Goal: Task Accomplishment & Management: Use online tool/utility

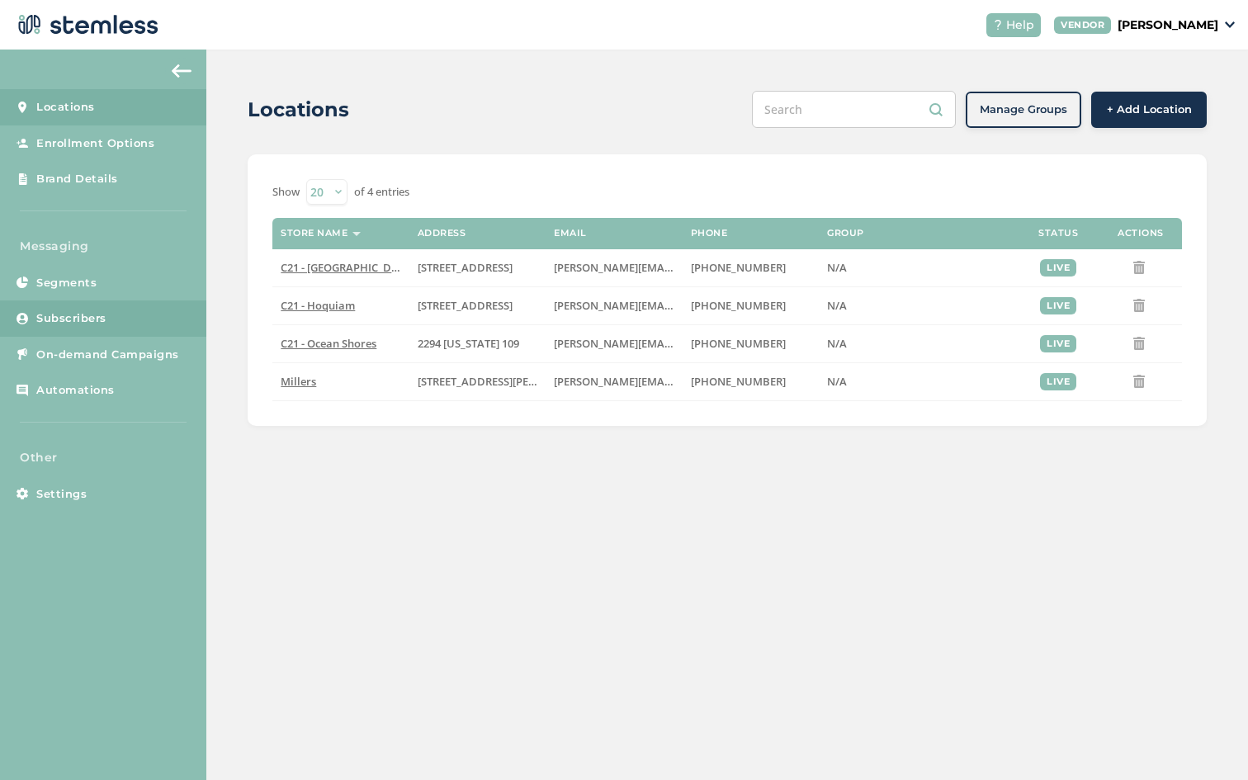
click at [83, 312] on span "Subscribers" at bounding box center [71, 318] width 70 height 17
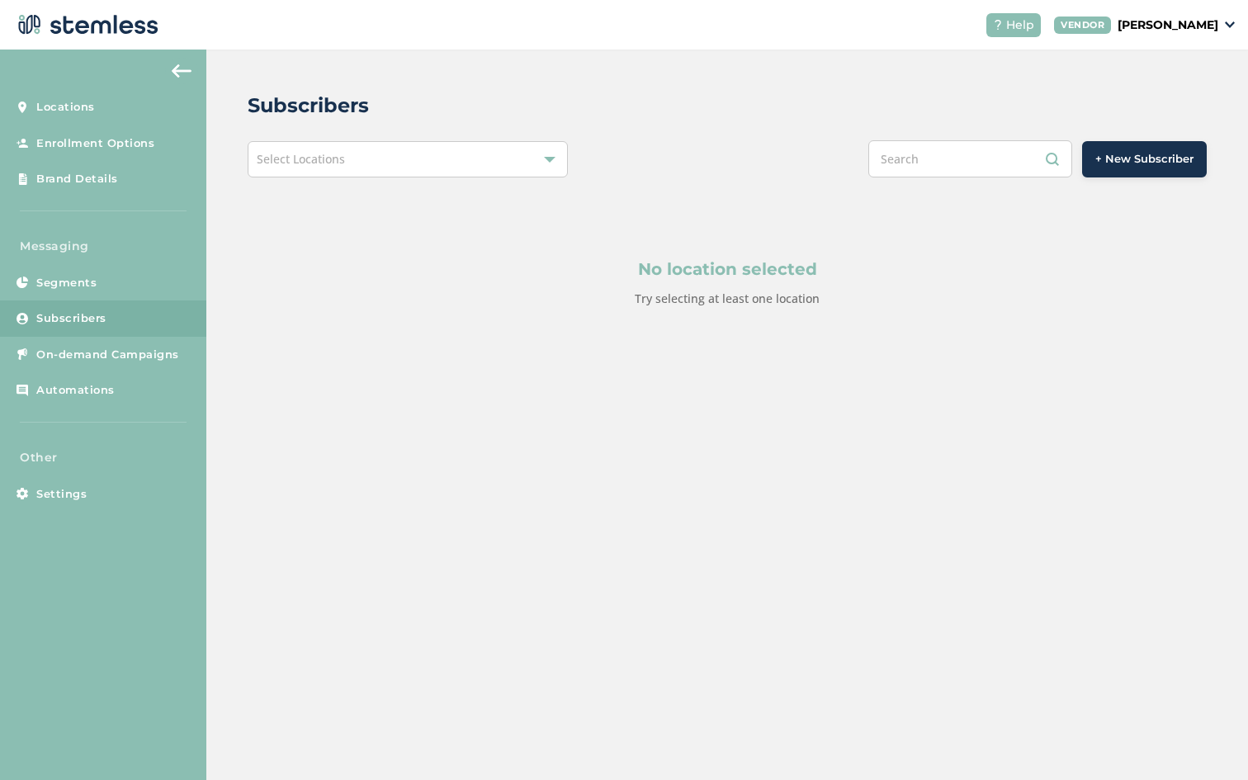
click at [319, 157] on span "Select Locations" at bounding box center [301, 159] width 88 height 16
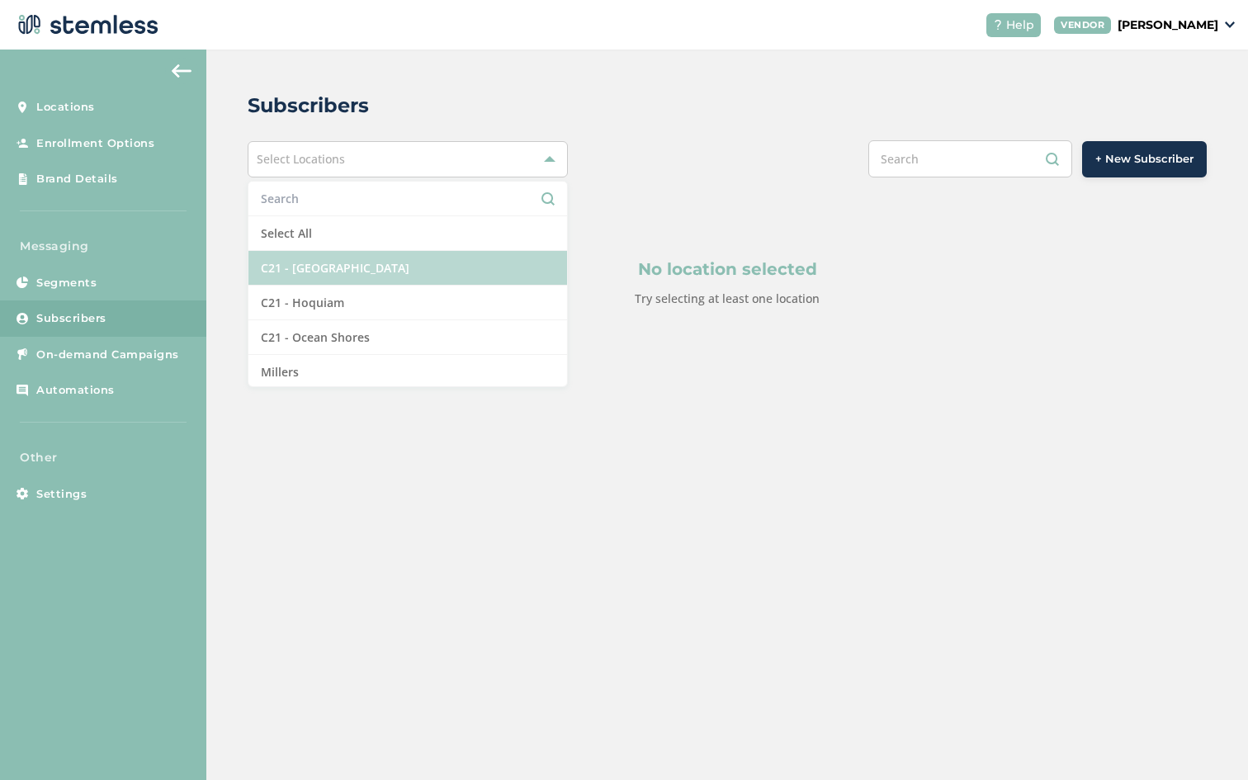
click at [315, 261] on li "C21 - [GEOGRAPHIC_DATA]" at bounding box center [407, 268] width 318 height 35
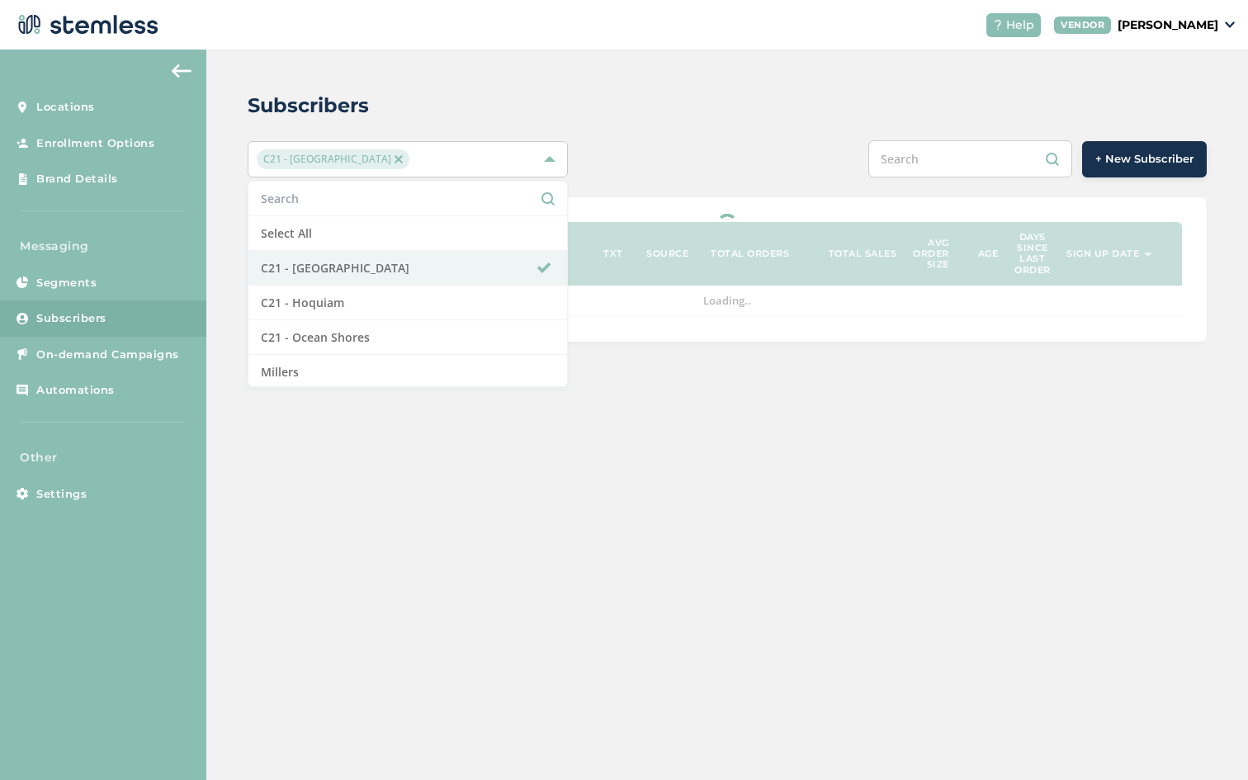
click at [678, 114] on div "Subscribers" at bounding box center [721, 106] width 946 height 30
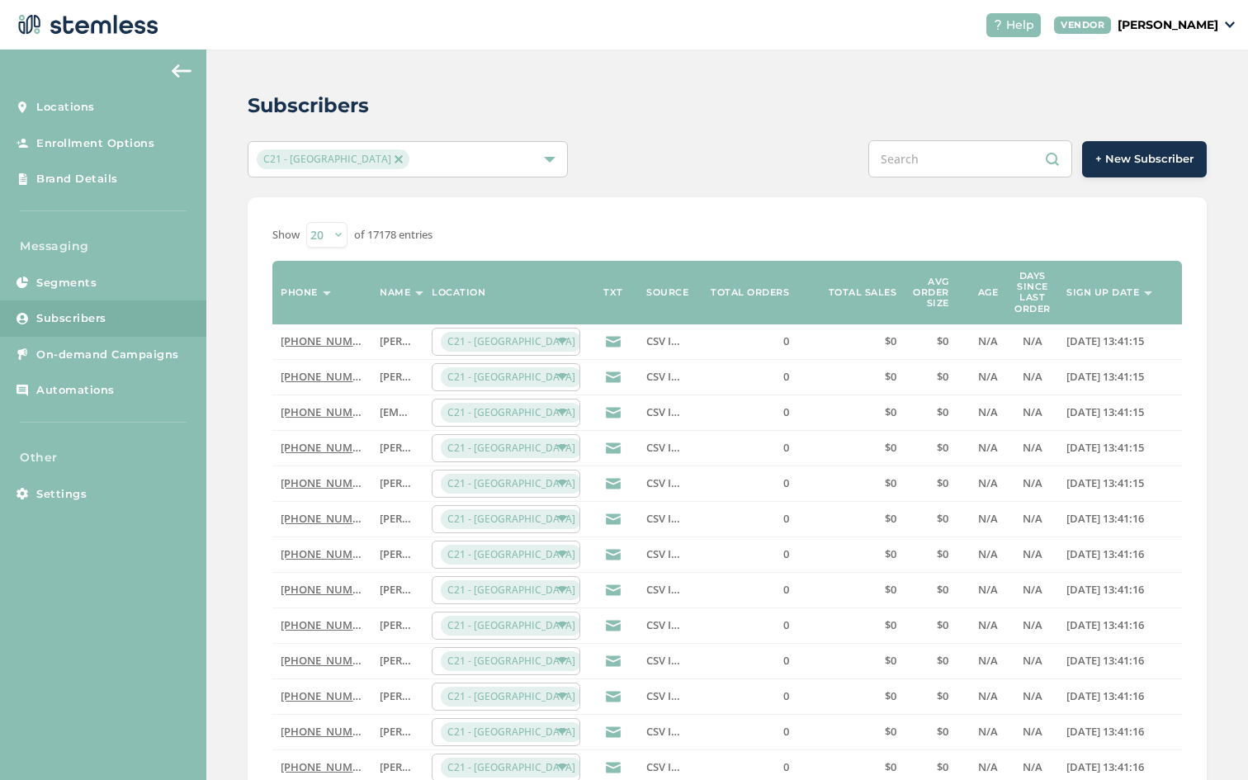
click at [1114, 159] on span "+ New Subscriber" at bounding box center [1145, 159] width 98 height 17
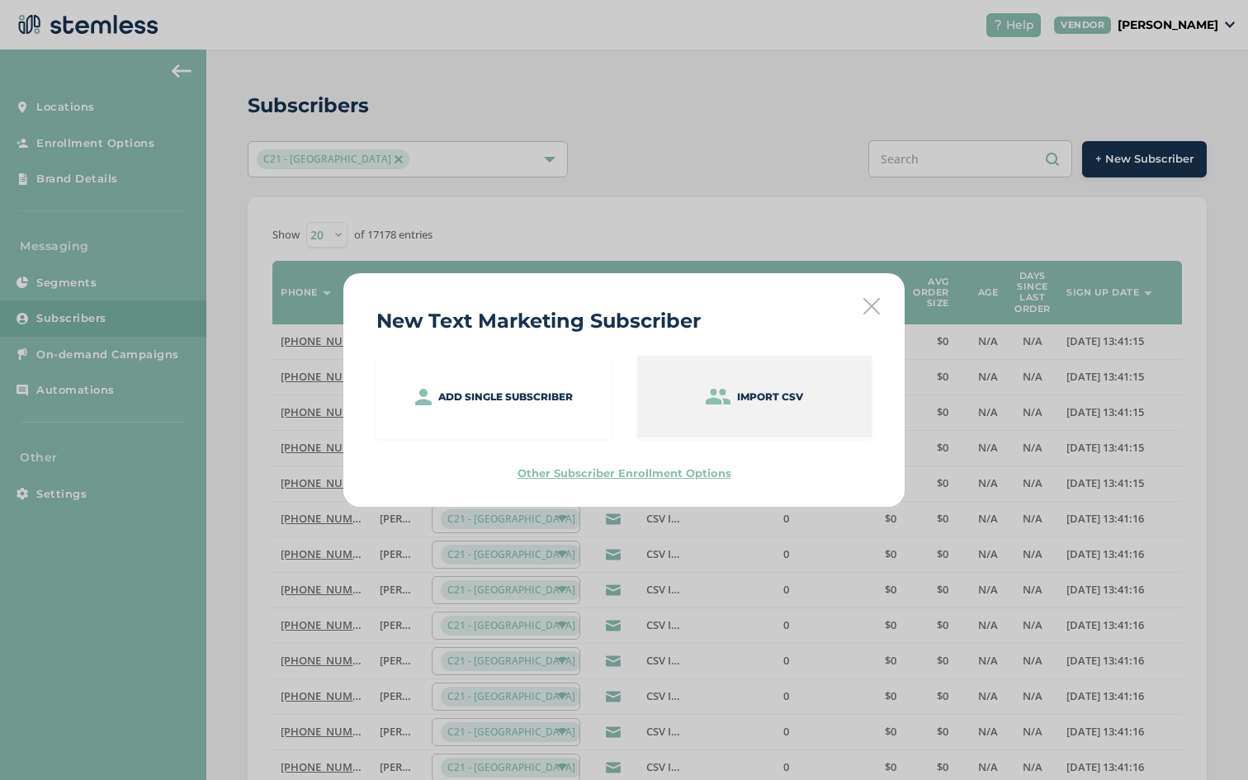
click at [759, 382] on div "Import CSV" at bounding box center [754, 397] width 234 height 82
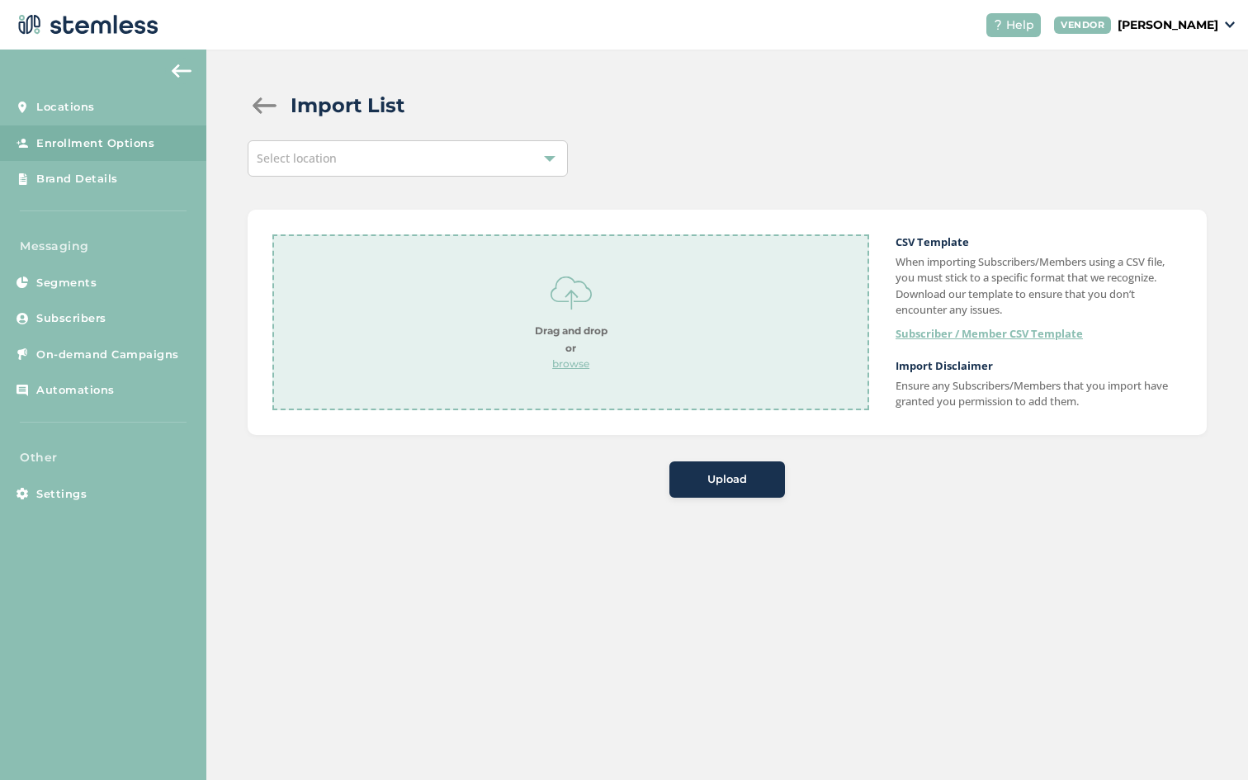
click at [577, 366] on p "browse" at bounding box center [571, 364] width 73 height 15
click at [513, 159] on div "Select location" at bounding box center [407, 158] width 319 height 36
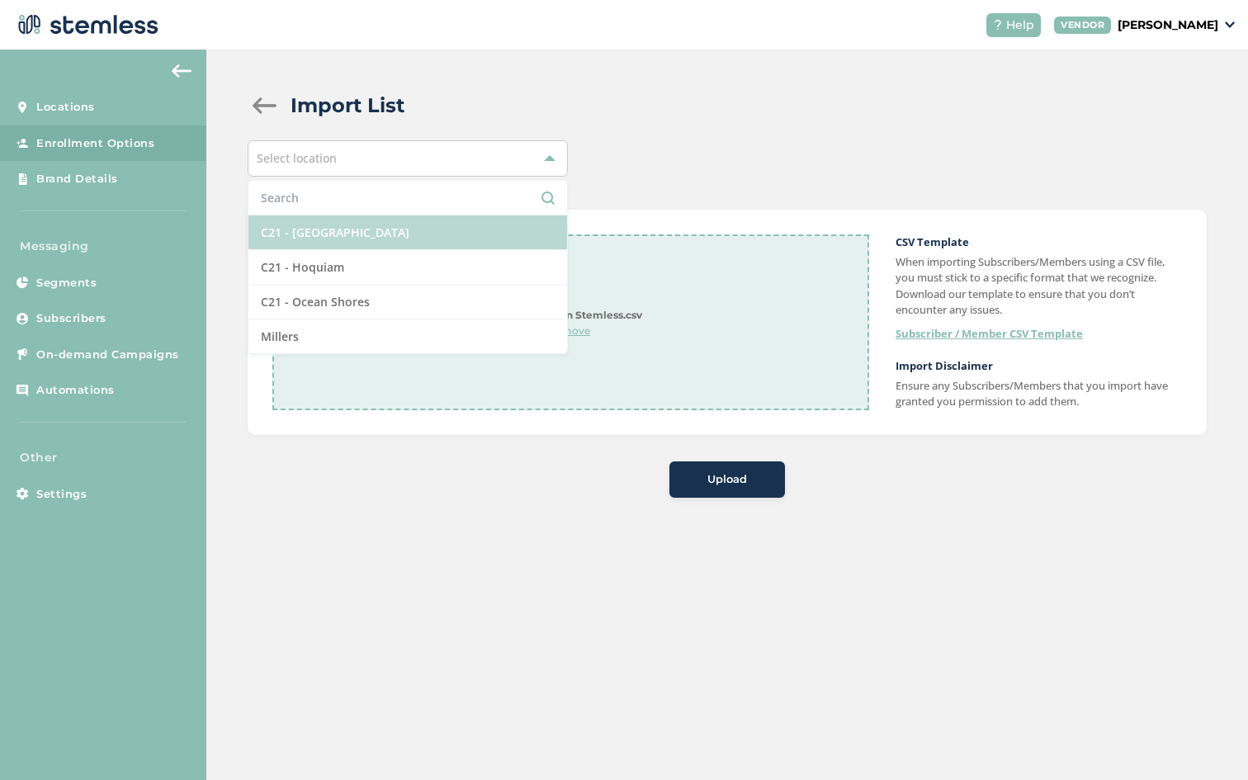
click at [467, 233] on li "C21 - [GEOGRAPHIC_DATA]" at bounding box center [407, 232] width 318 height 35
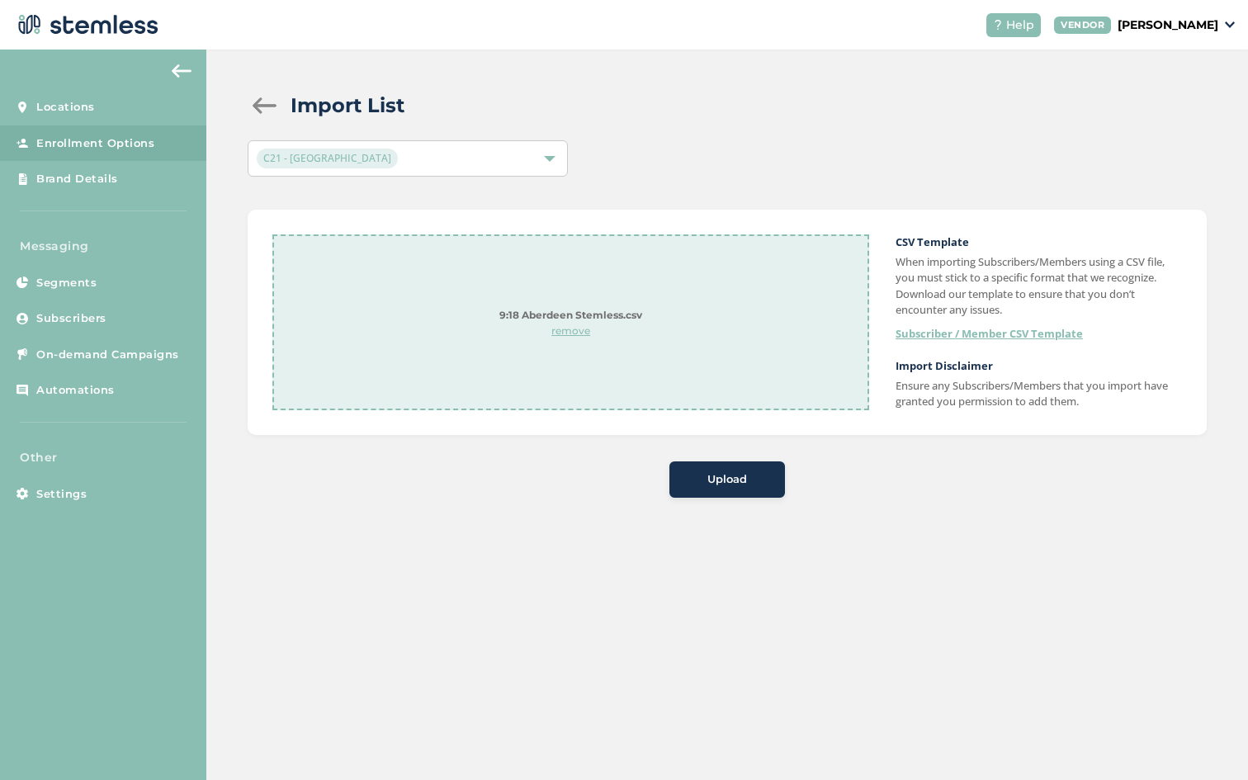
click at [716, 473] on span "Upload" at bounding box center [728, 479] width 40 height 17
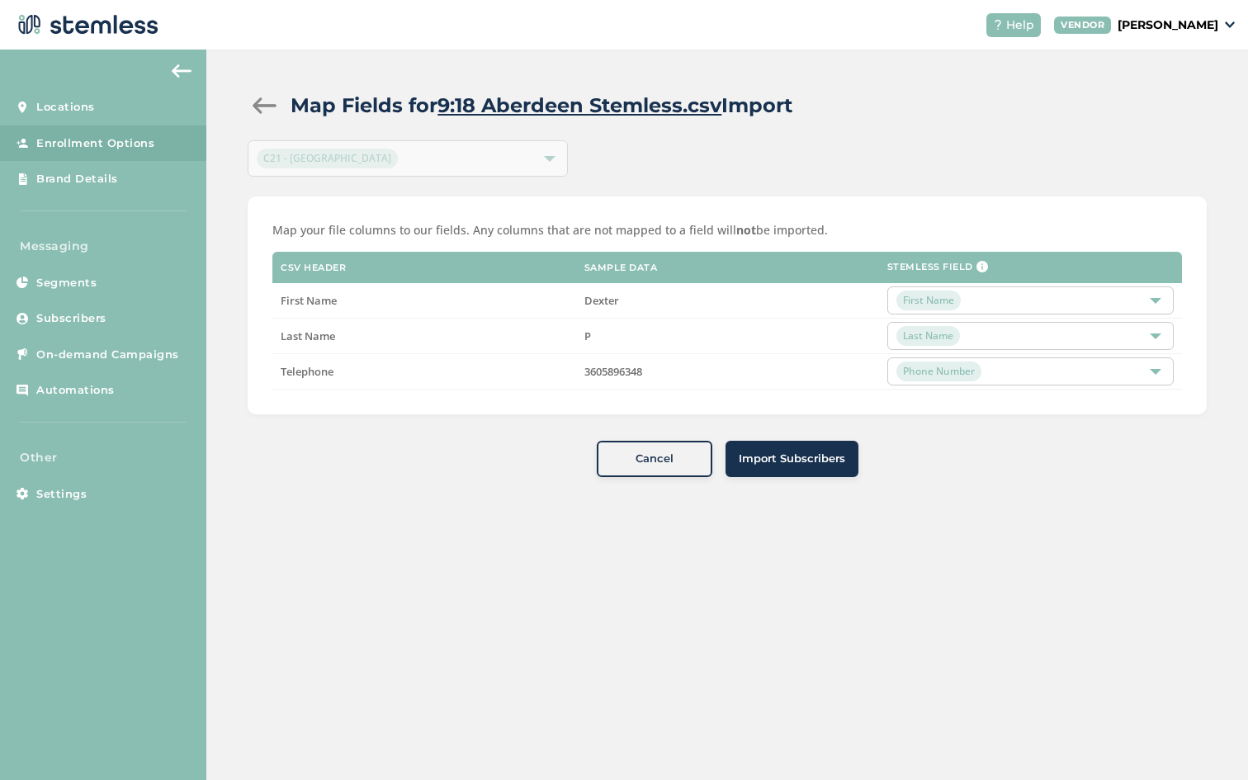
click at [788, 466] on span "Import Subscribers" at bounding box center [792, 459] width 106 height 17
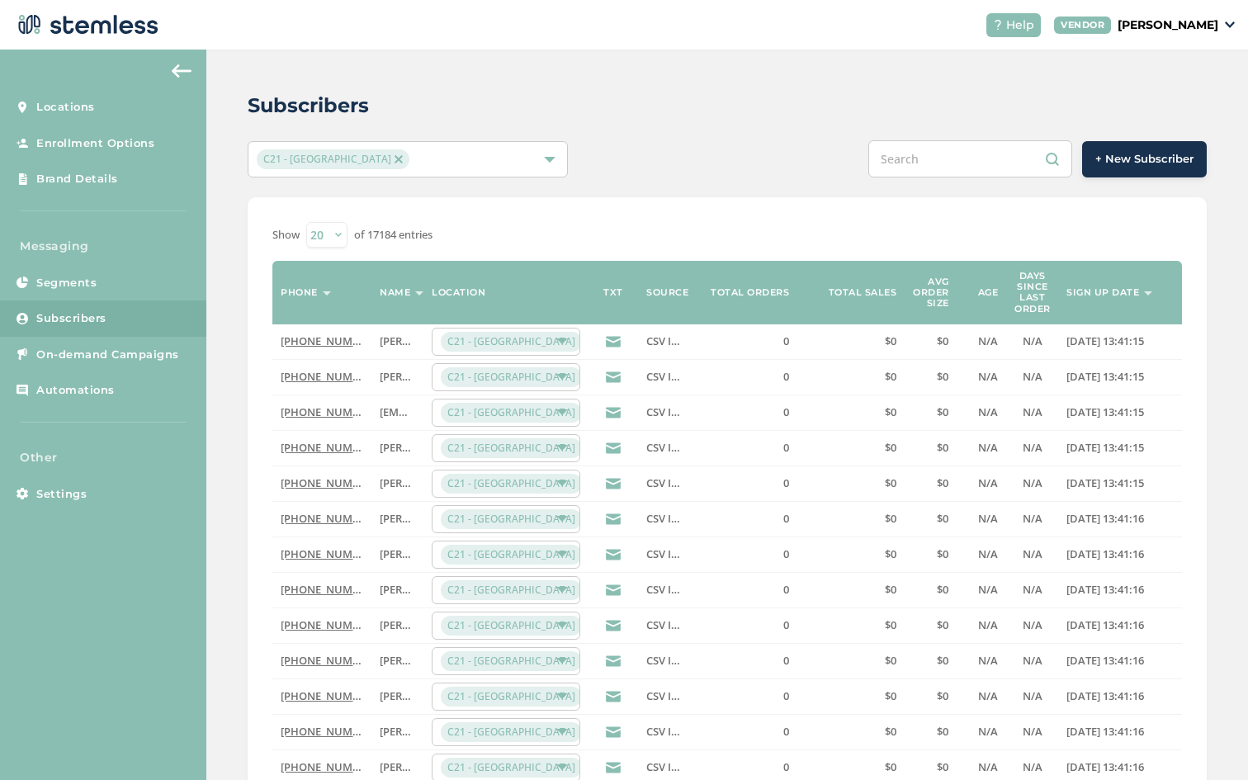
click at [395, 156] on img at bounding box center [399, 159] width 8 height 8
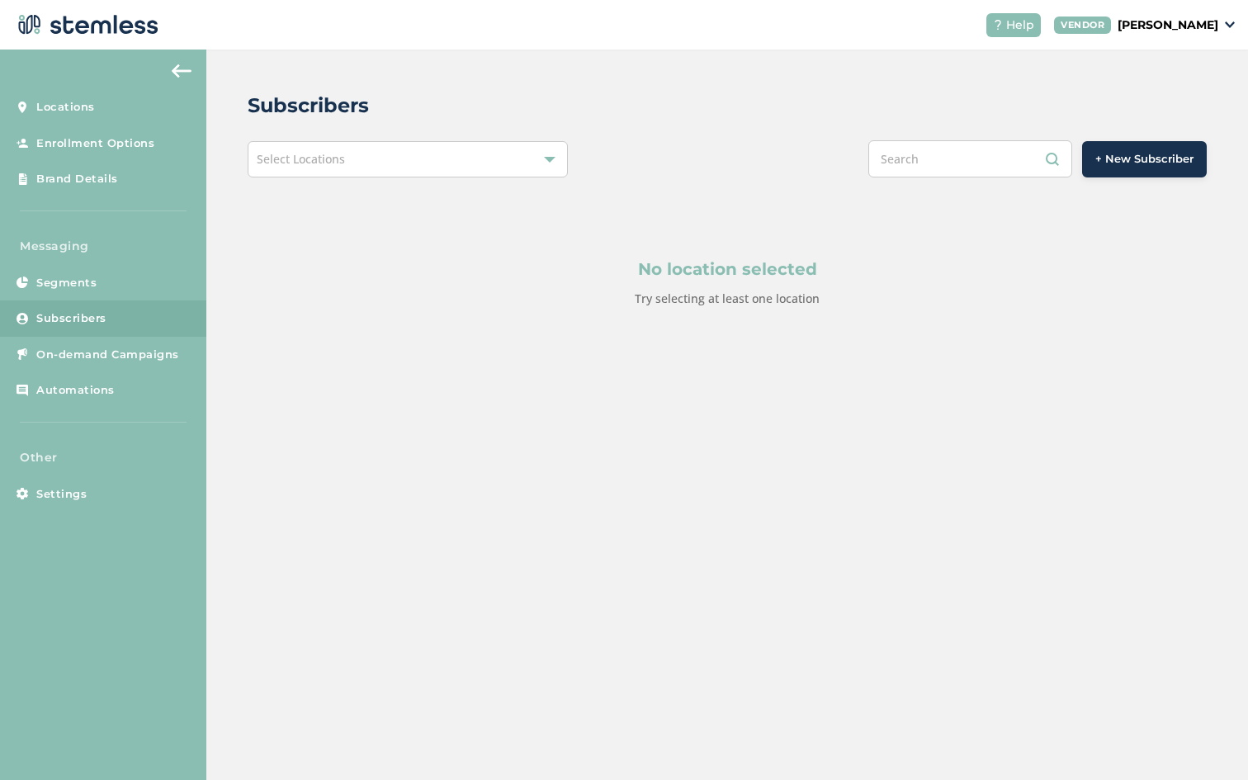
click at [428, 157] on div "Select Locations" at bounding box center [407, 159] width 319 height 36
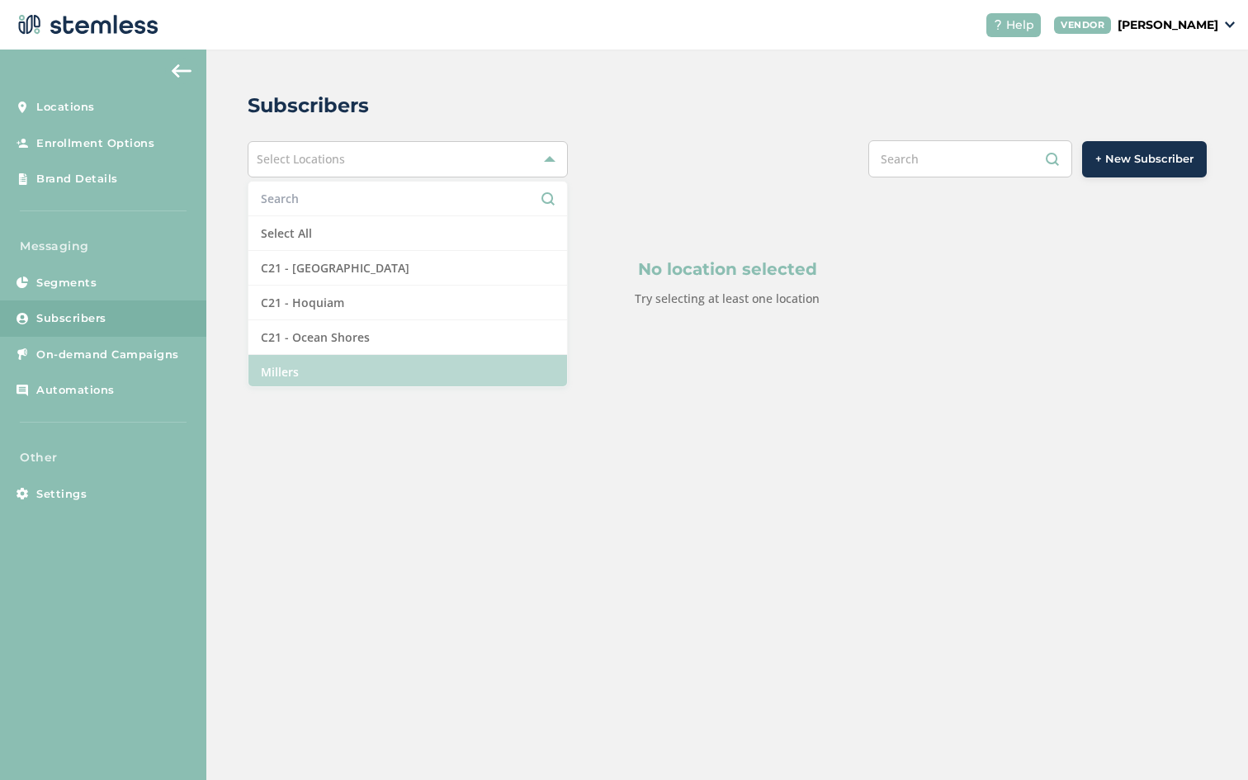
click at [362, 373] on li "Millers" at bounding box center [407, 372] width 318 height 34
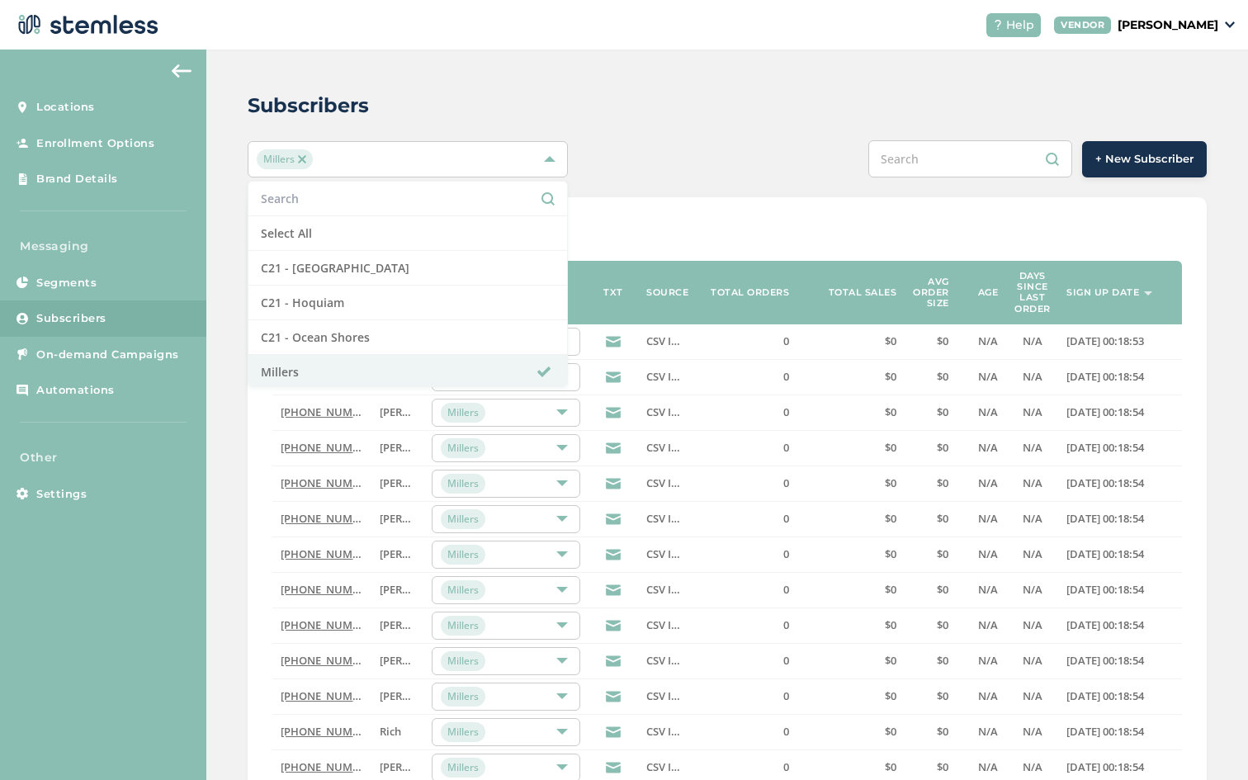
click at [825, 121] on div "Subscribers Millers Select All C21 - [GEOGRAPHIC_DATA] C21 - Hoquiam C21 - Ocea…" at bounding box center [727, 599] width 1042 height 1099
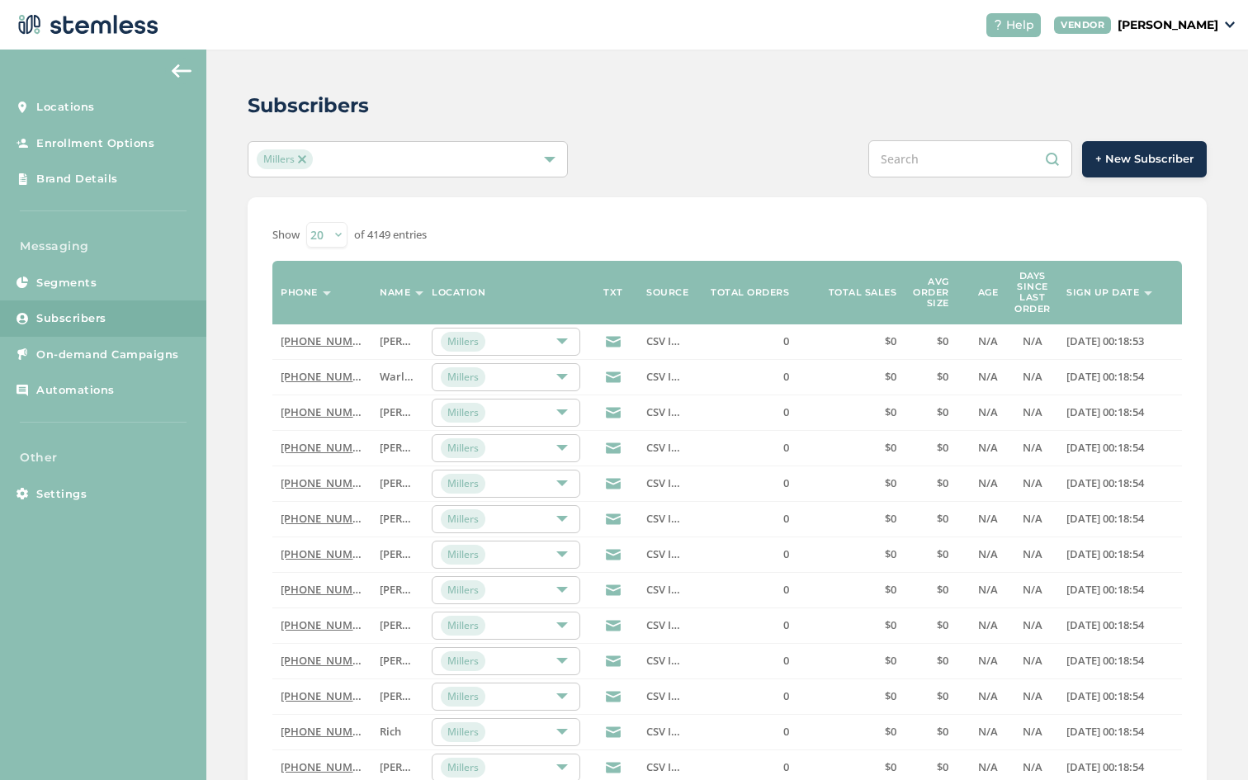
click at [1127, 168] on button "+ New Subscriber" at bounding box center [1144, 159] width 125 height 36
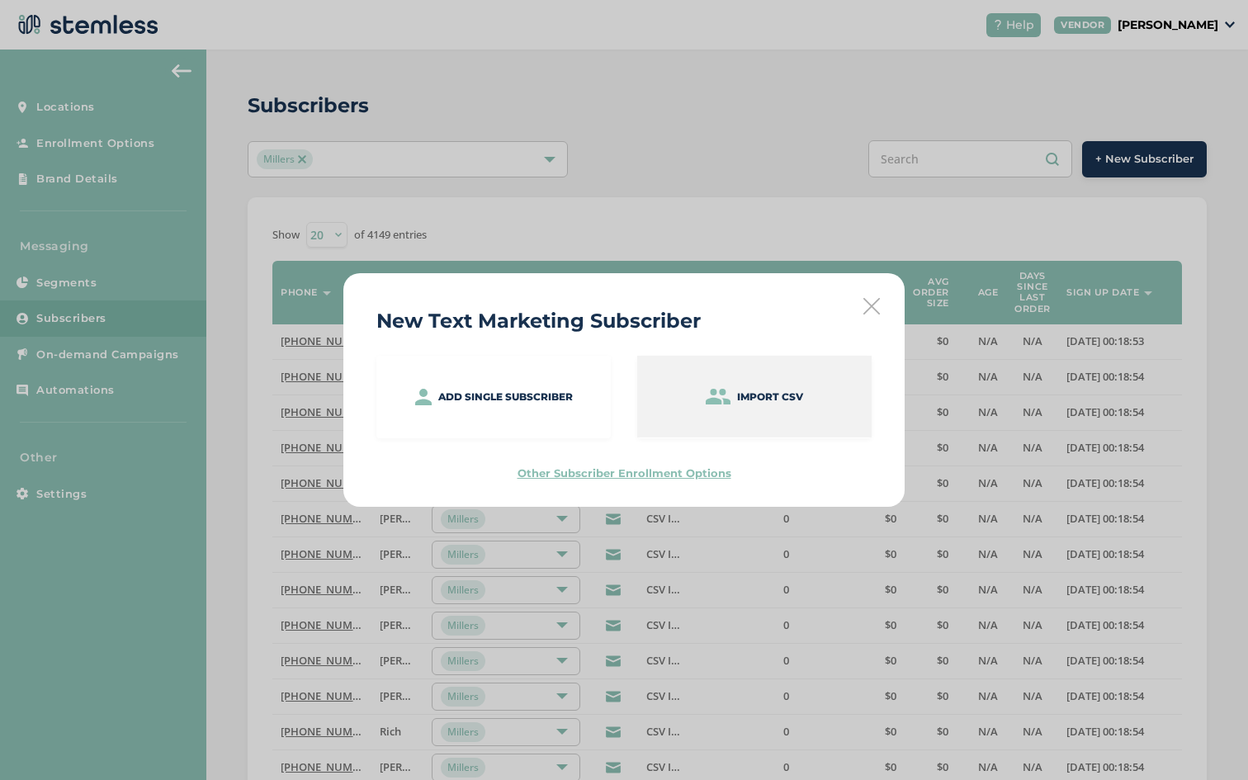
click at [722, 394] on img at bounding box center [718, 397] width 25 height 16
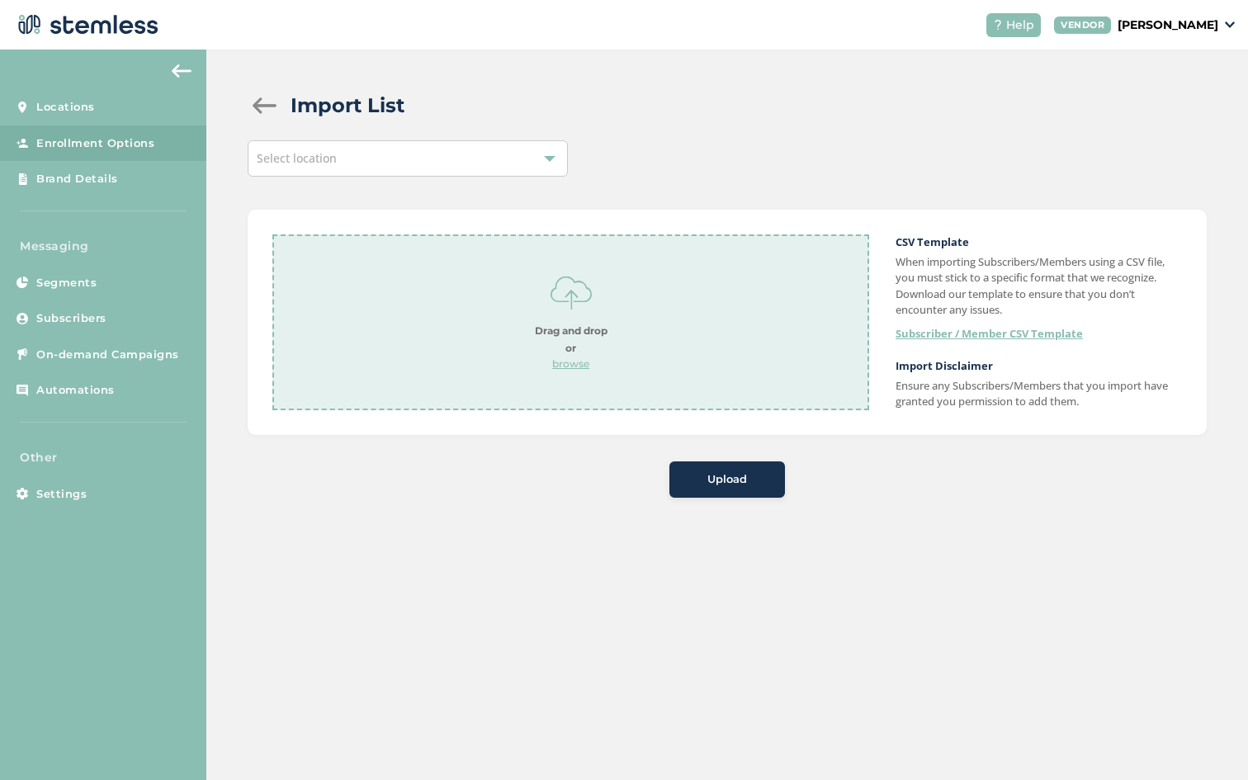
click at [387, 163] on div "Select location" at bounding box center [407, 158] width 319 height 36
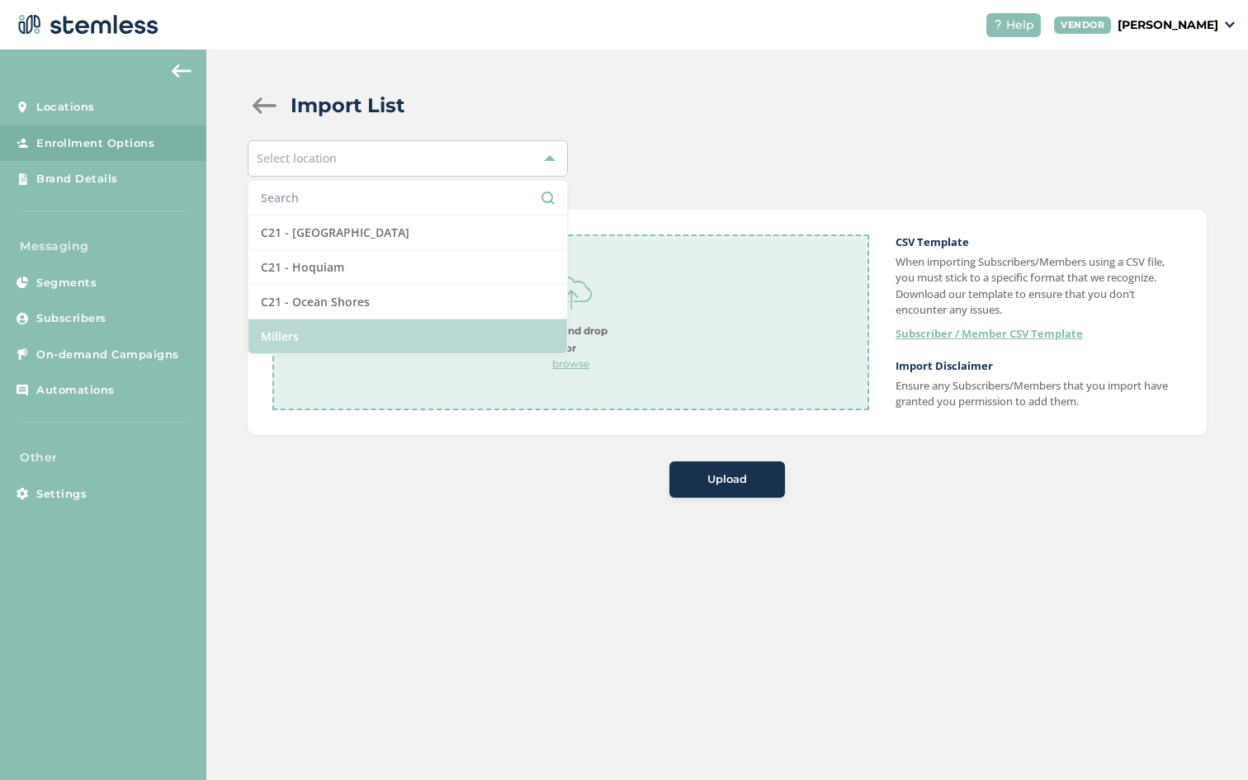
click at [339, 334] on li "Millers" at bounding box center [407, 336] width 318 height 34
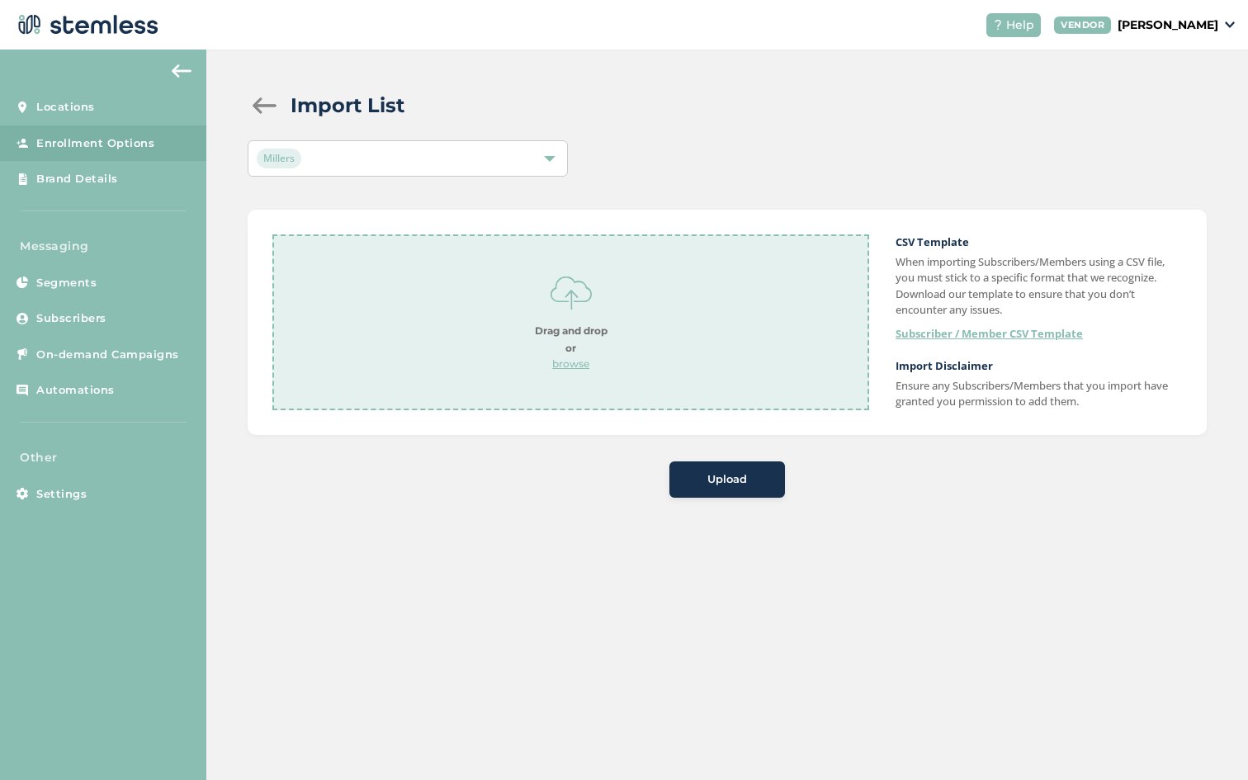
click at [562, 366] on p "browse" at bounding box center [571, 364] width 73 height 15
click at [750, 485] on div "Upload" at bounding box center [727, 479] width 89 height 17
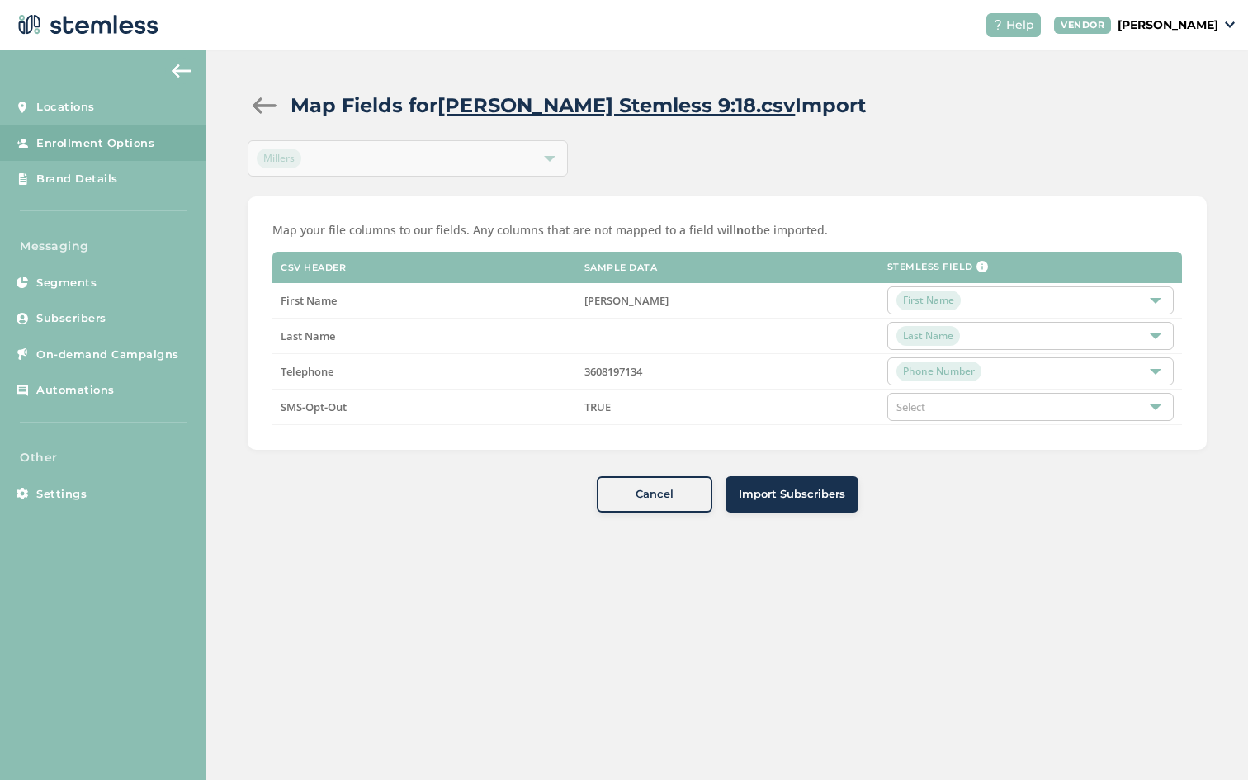
click at [750, 485] on button "Import Subscribers" at bounding box center [792, 494] width 133 height 36
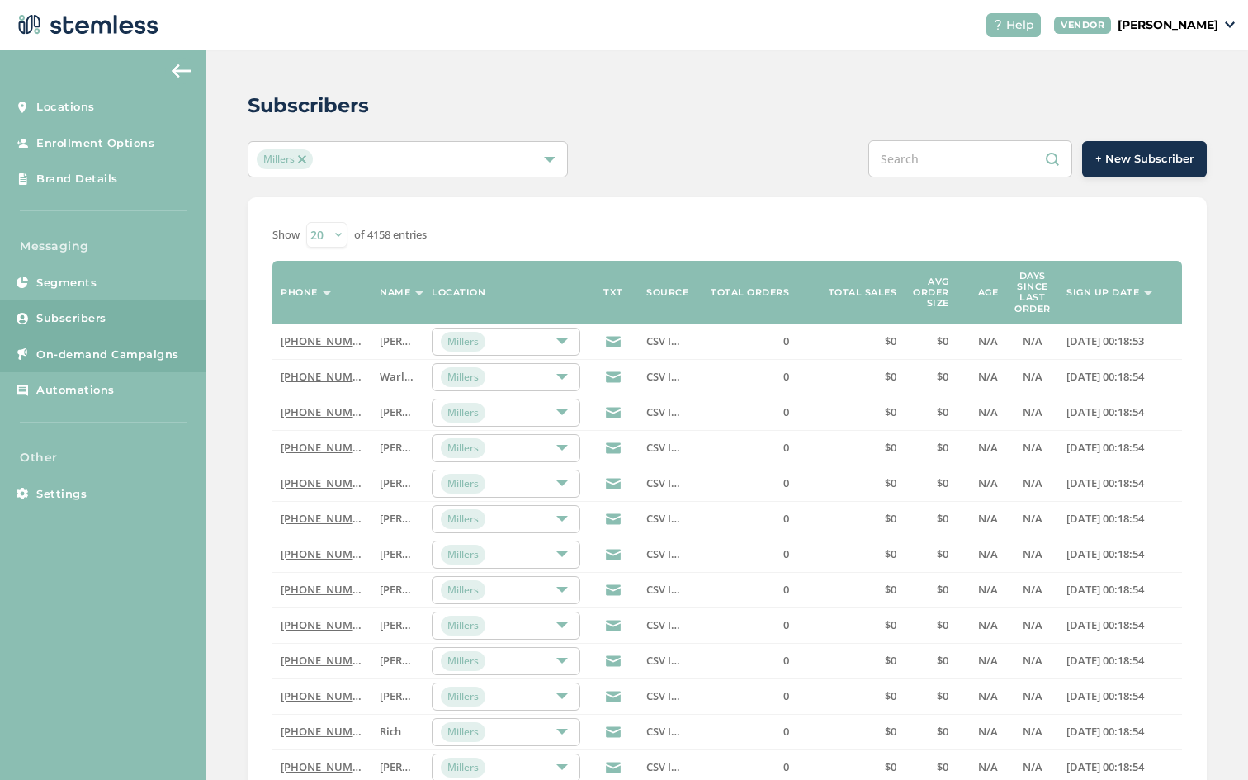
click at [97, 356] on span "On-demand Campaigns" at bounding box center [107, 355] width 143 height 17
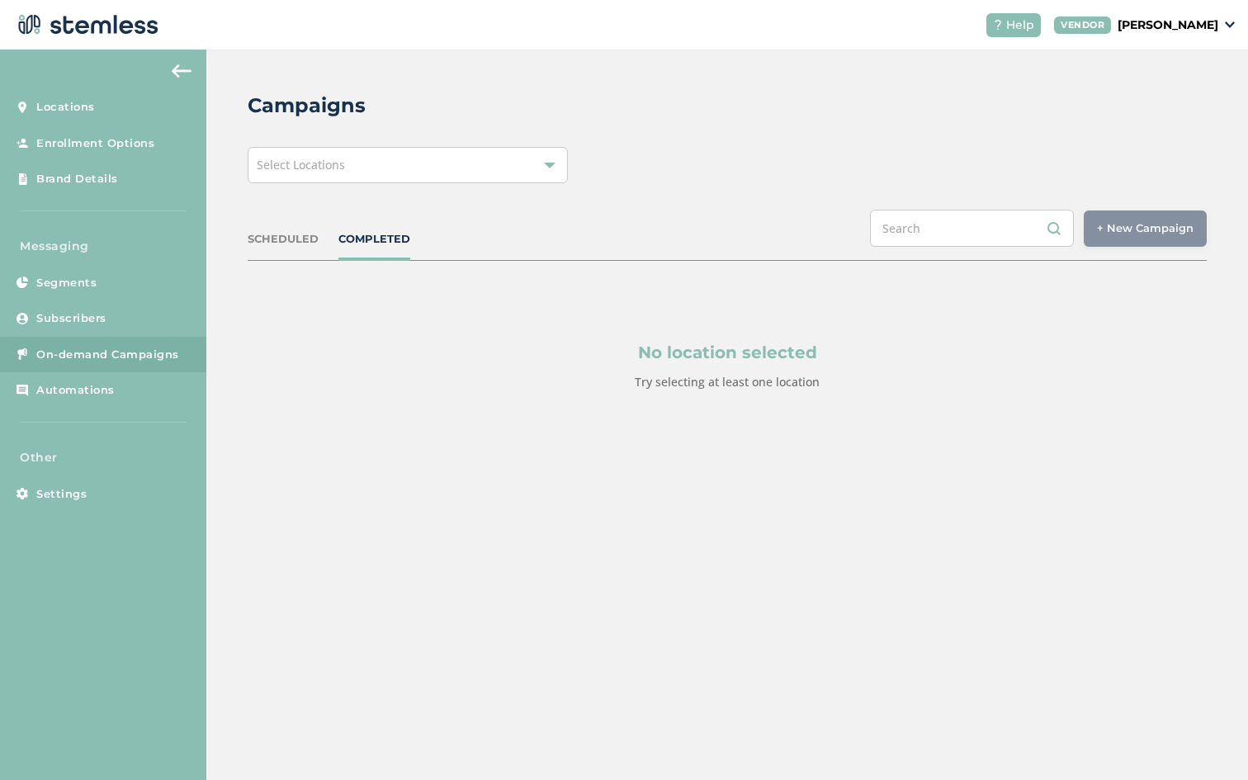
click at [97, 356] on span "On-demand Campaigns" at bounding box center [107, 355] width 143 height 17
click at [308, 156] on div "Select Locations" at bounding box center [407, 165] width 319 height 36
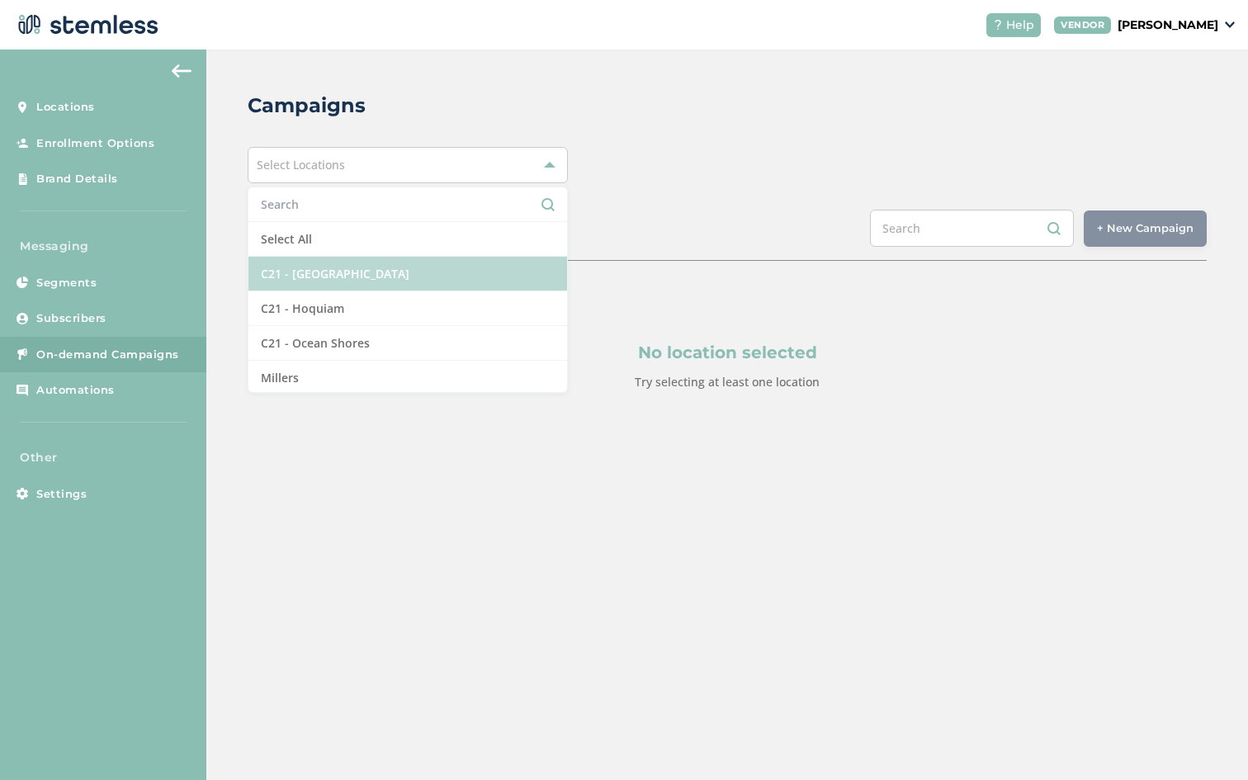
click at [324, 267] on li "C21 - [GEOGRAPHIC_DATA]" at bounding box center [407, 274] width 318 height 35
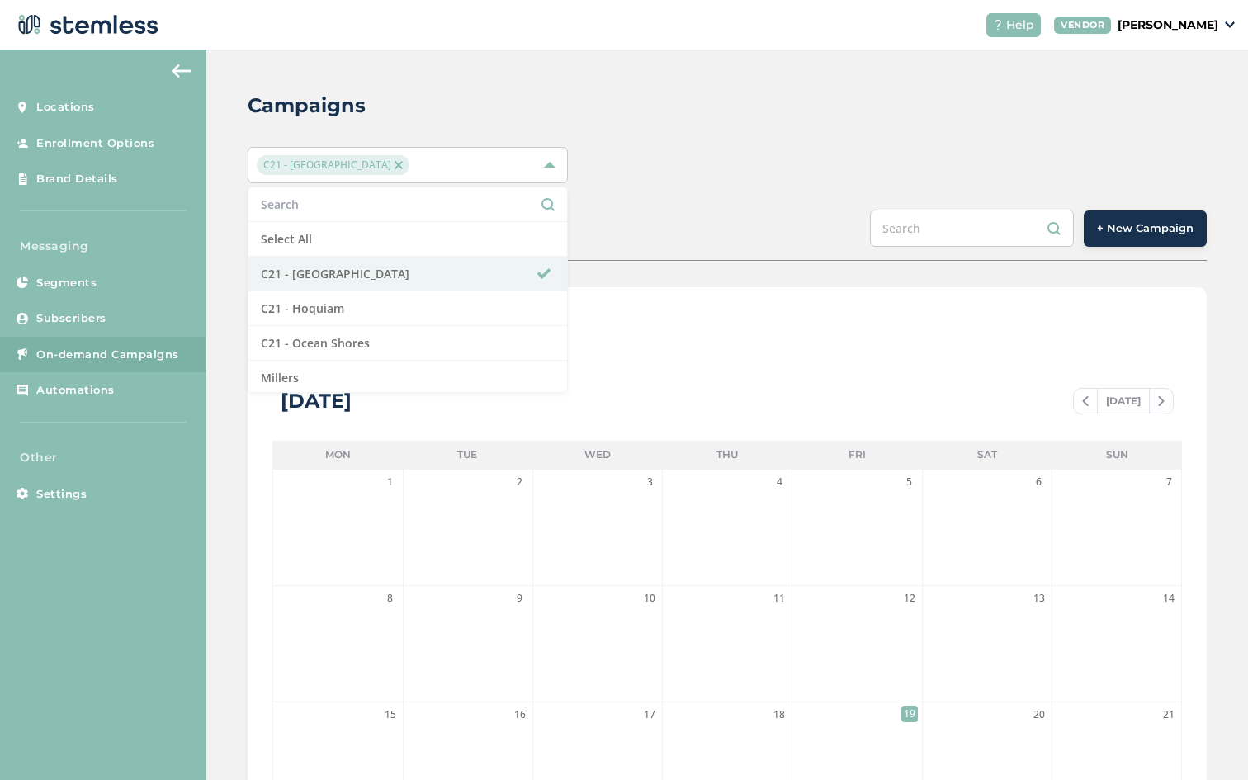
click at [1145, 225] on span "+ New Campaign" at bounding box center [1145, 228] width 97 height 17
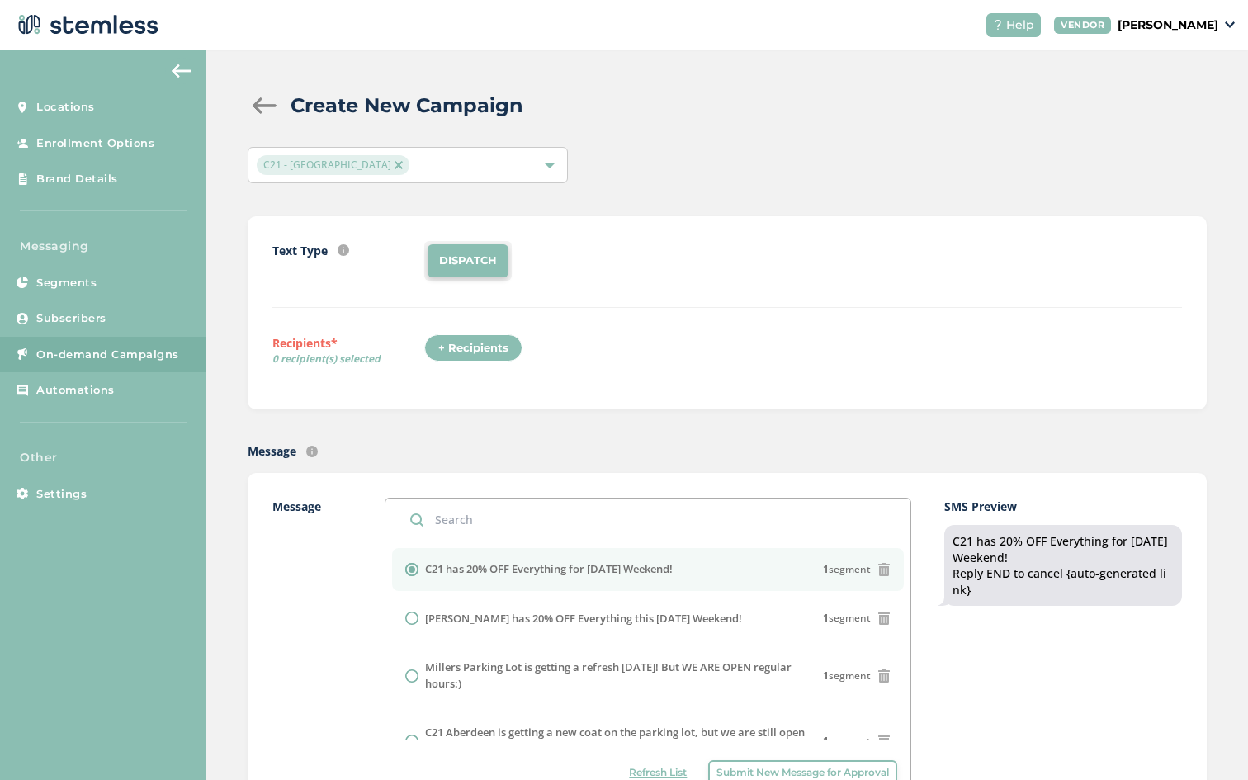
click at [460, 348] on div "+ Recipients" at bounding box center [473, 348] width 98 height 28
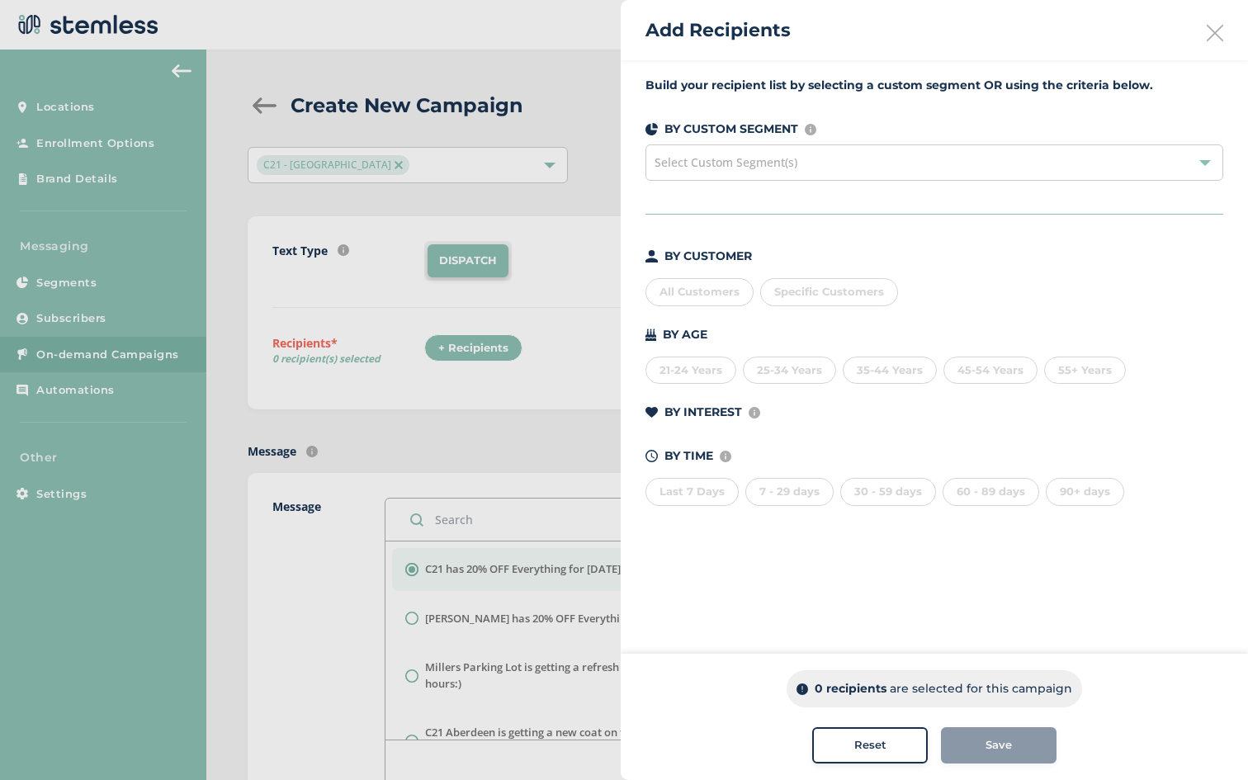
click at [700, 294] on div "All Customers" at bounding box center [700, 292] width 108 height 28
click at [1019, 756] on button "Save" at bounding box center [999, 745] width 116 height 36
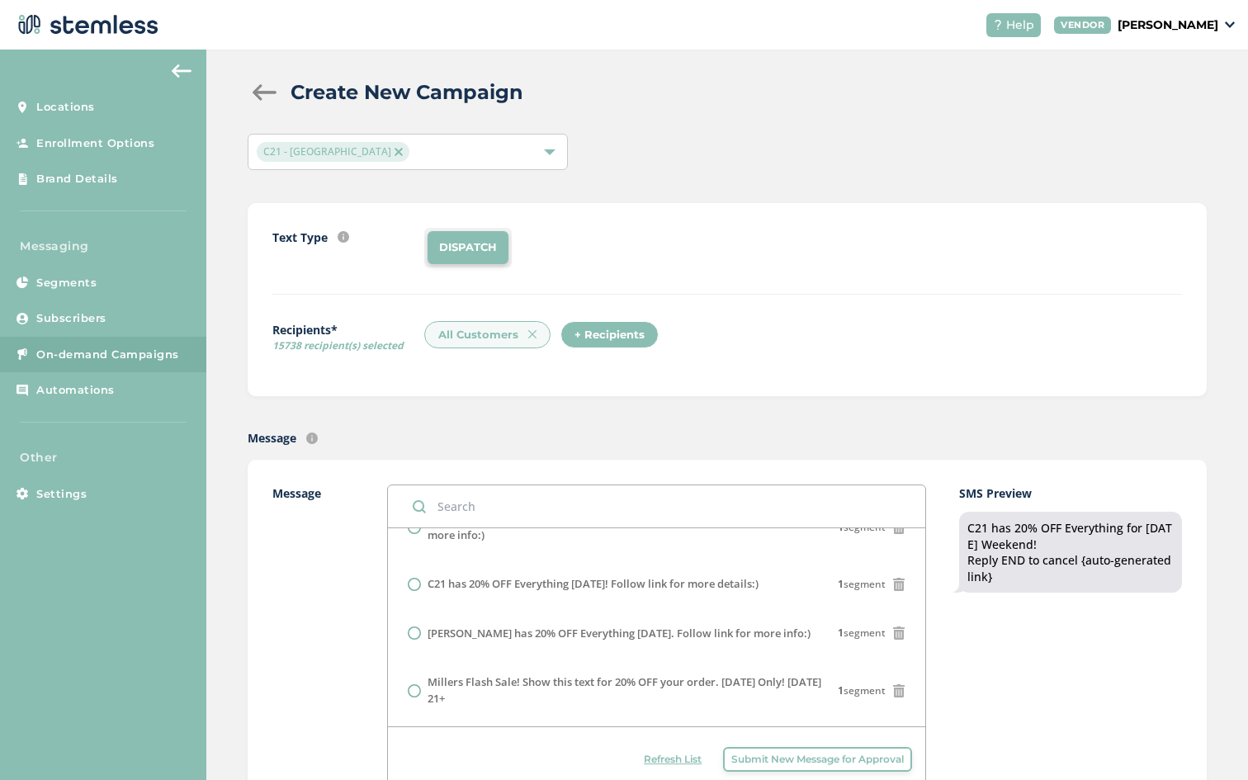
scroll to position [29, 0]
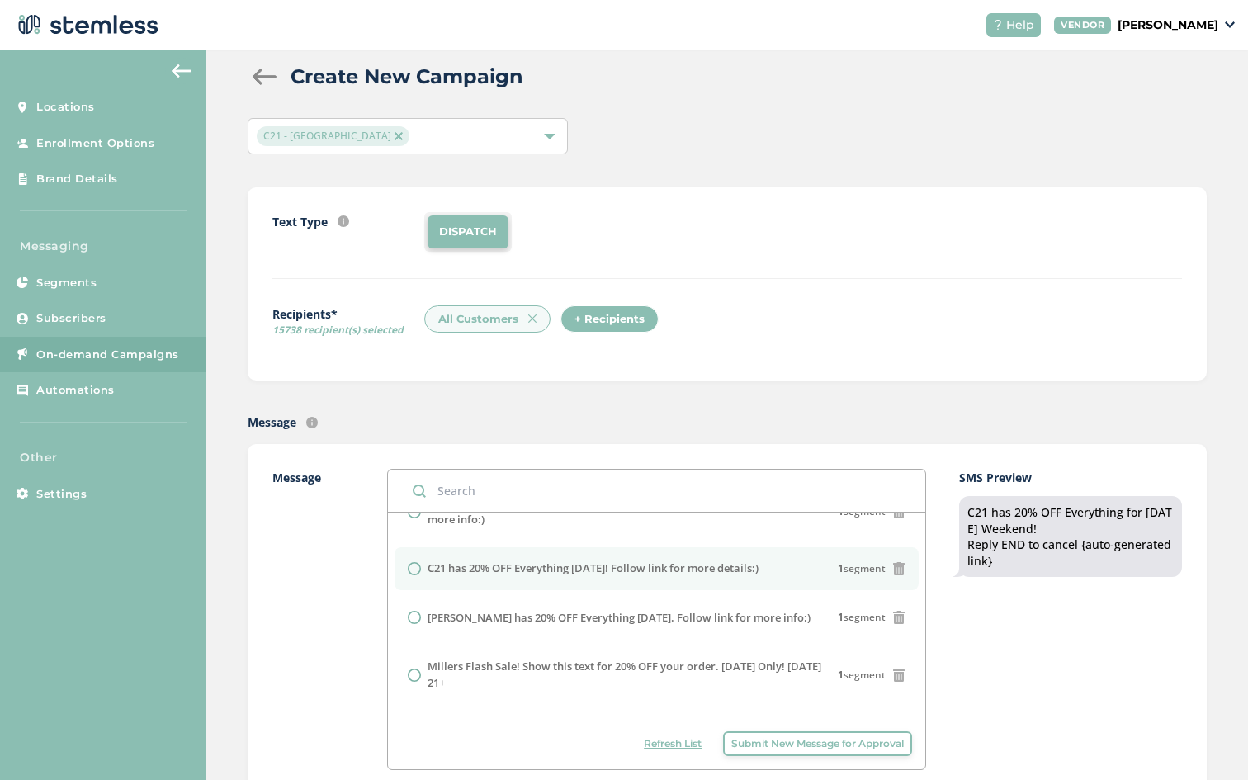
click at [553, 572] on label "C21 has 20% OFF Everything [DATE]! Follow link for more details:)" at bounding box center [593, 569] width 331 height 17
radio input "false"
radio input "true"
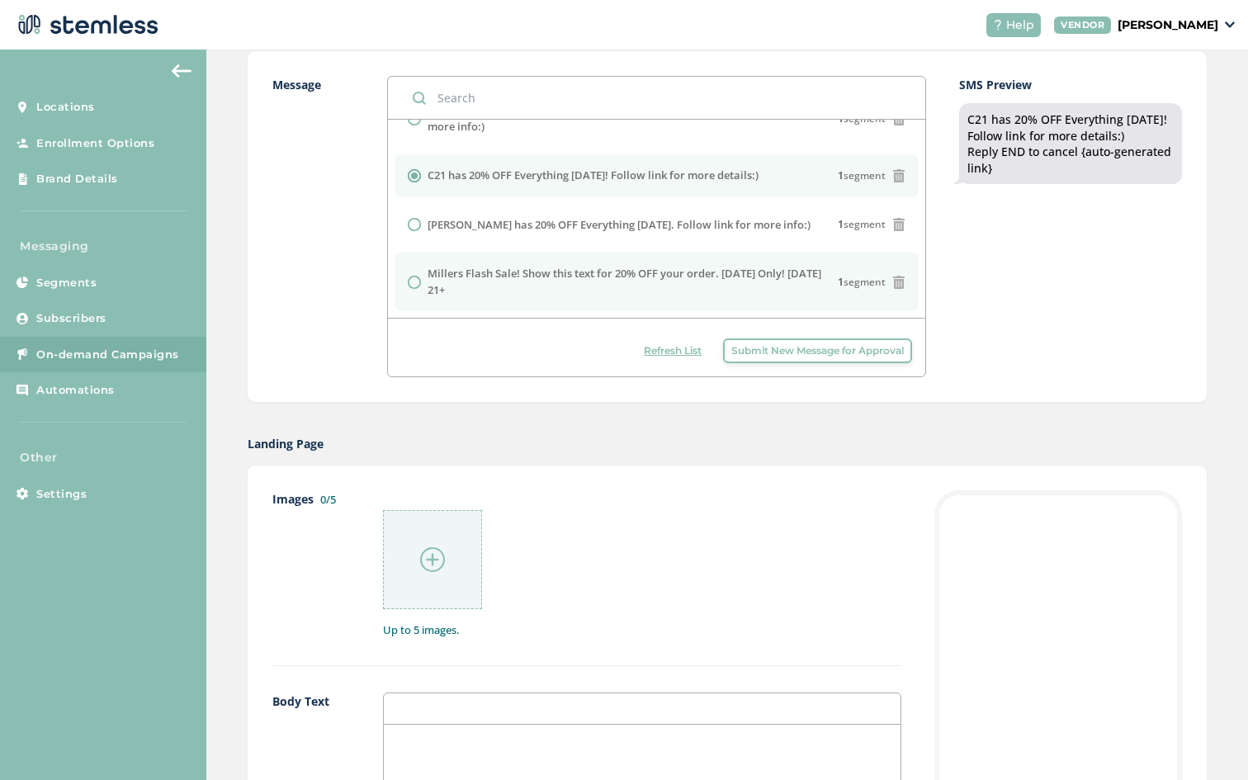
scroll to position [420, 0]
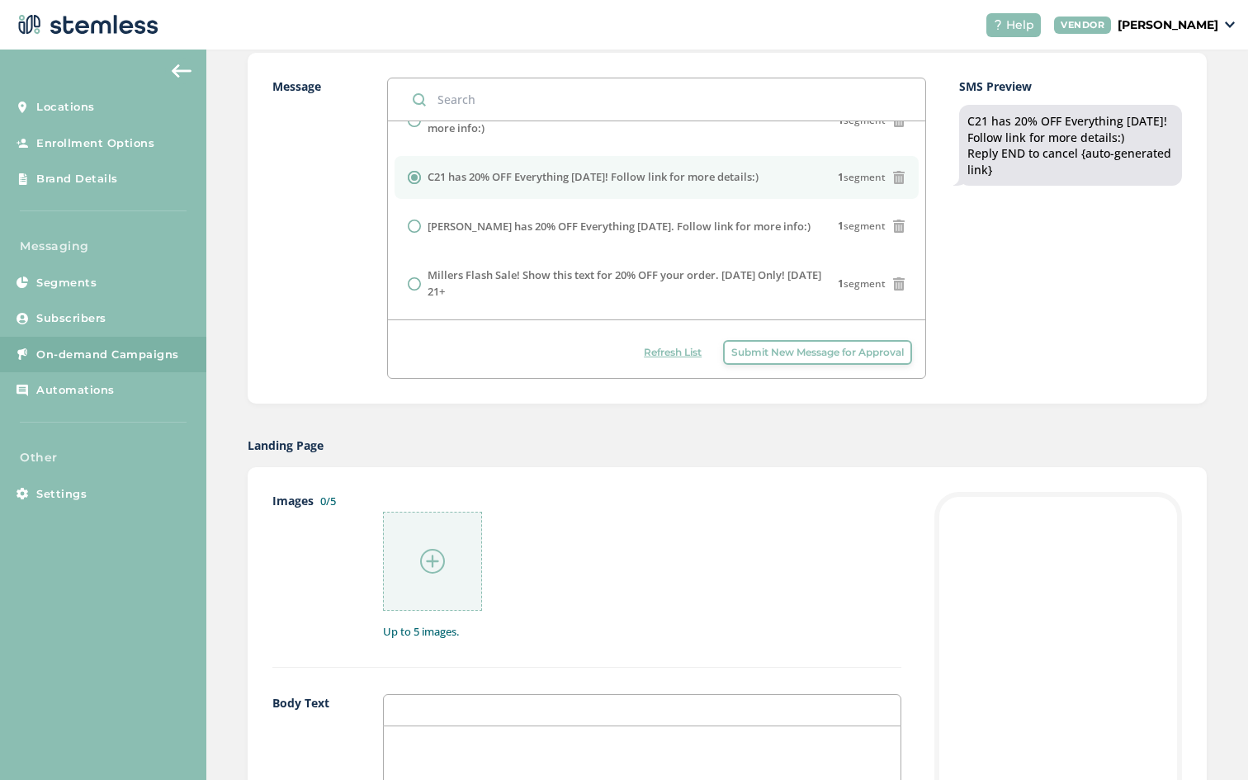
click at [440, 558] on img at bounding box center [432, 561] width 25 height 25
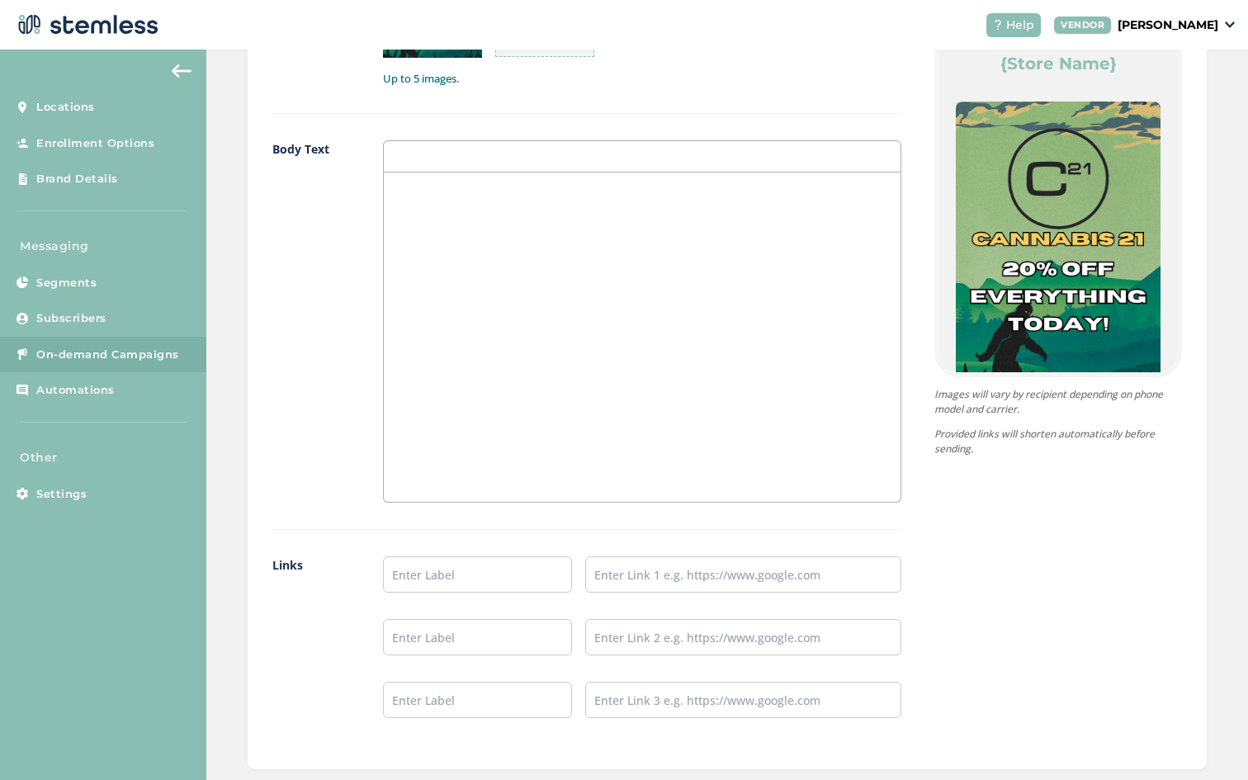
scroll to position [1111, 0]
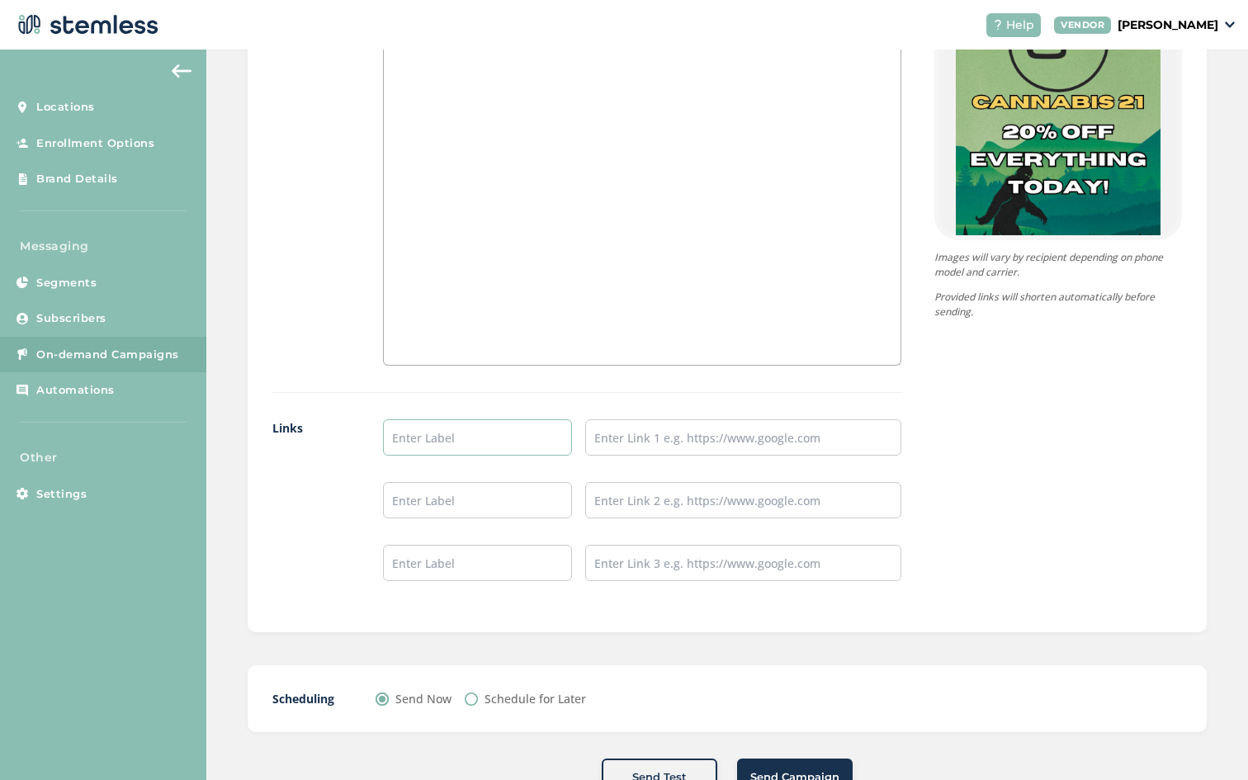
click at [505, 447] on input "text" at bounding box center [478, 437] width 190 height 36
type input "Aberdeen Menu"
click at [638, 422] on input "text" at bounding box center [743, 437] width 316 height 36
type input "[URL][DOMAIN_NAME]"
click at [438, 507] on input "text" at bounding box center [478, 500] width 190 height 36
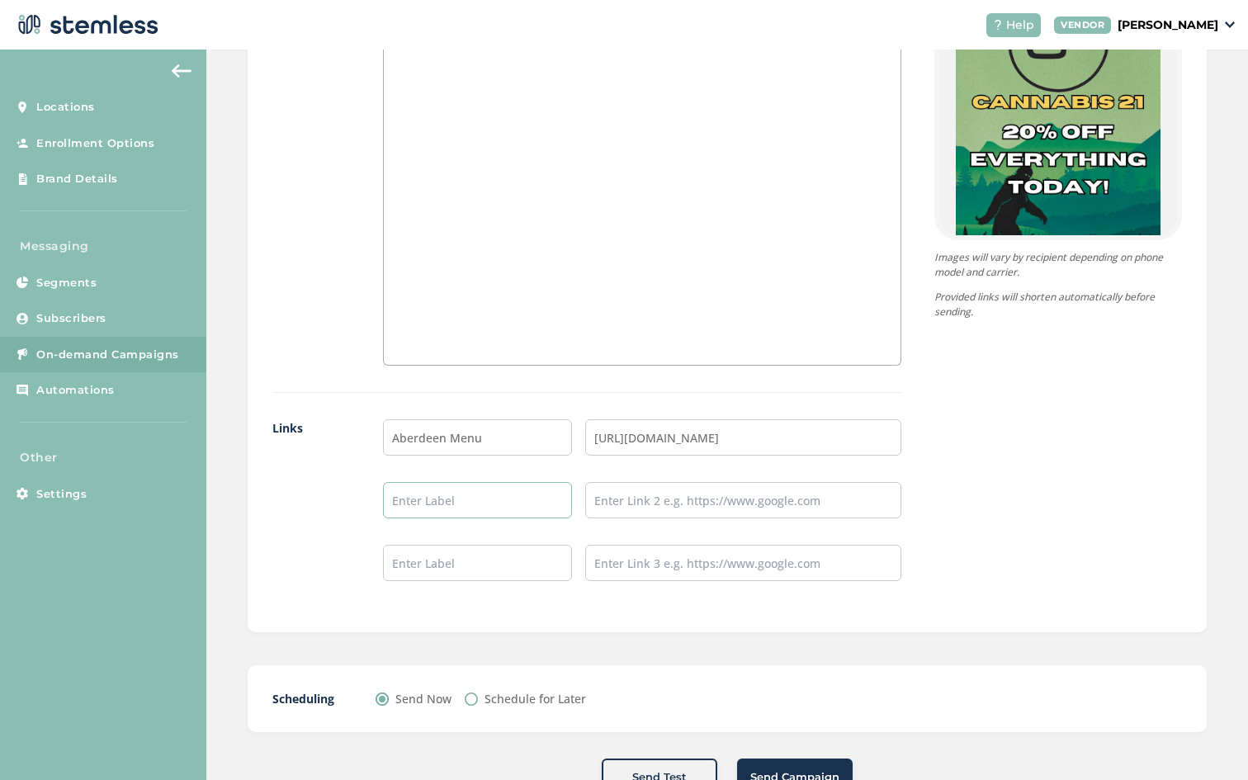
type input "Hoquiam Menu"
click at [620, 504] on input "text" at bounding box center [743, 500] width 316 height 36
type input "[URL][DOMAIN_NAME]"
click at [494, 583] on div "Aberdeen Menu [URL][DOMAIN_NAME] Hoquiam Menu [URL][DOMAIN_NAME]" at bounding box center [642, 513] width 518 height 188
click at [478, 571] on input "text" at bounding box center [478, 563] width 190 height 36
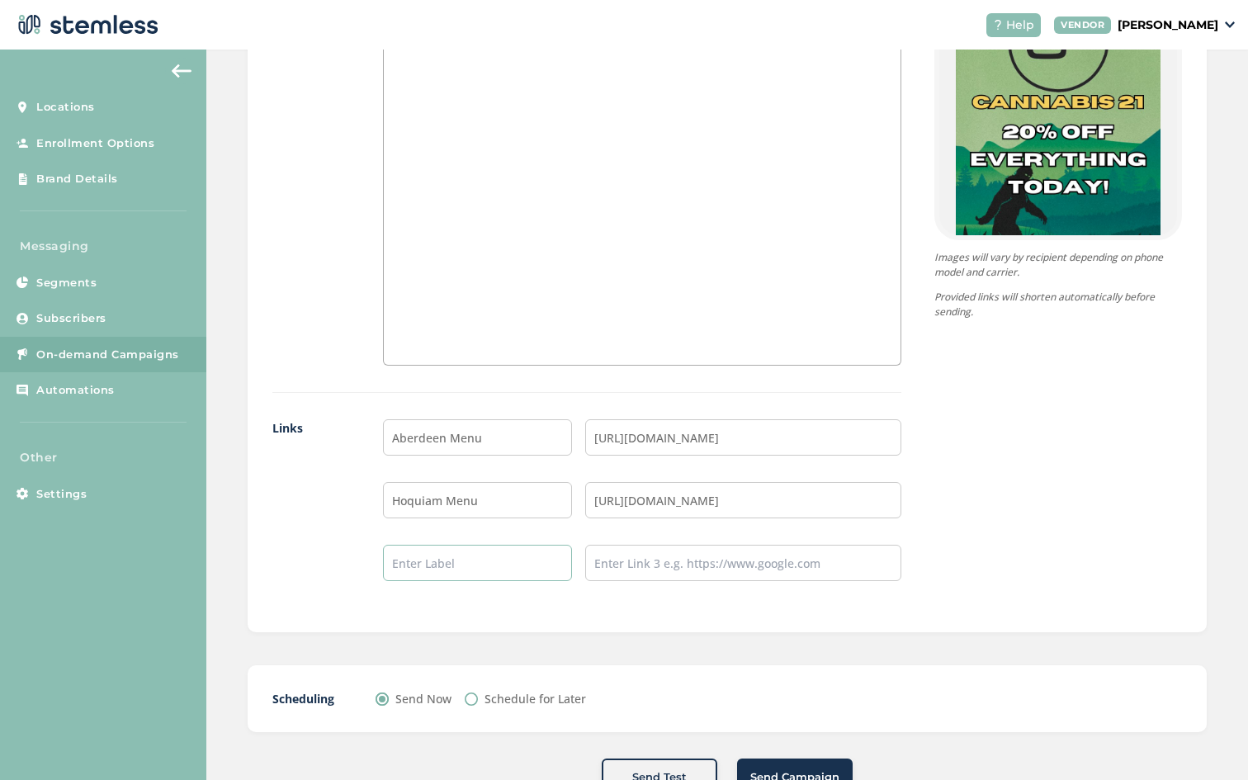
type input "Ocean Shores Menu"
click at [637, 565] on input "text" at bounding box center [743, 563] width 316 height 36
type input "[URL][DOMAIN_NAME]"
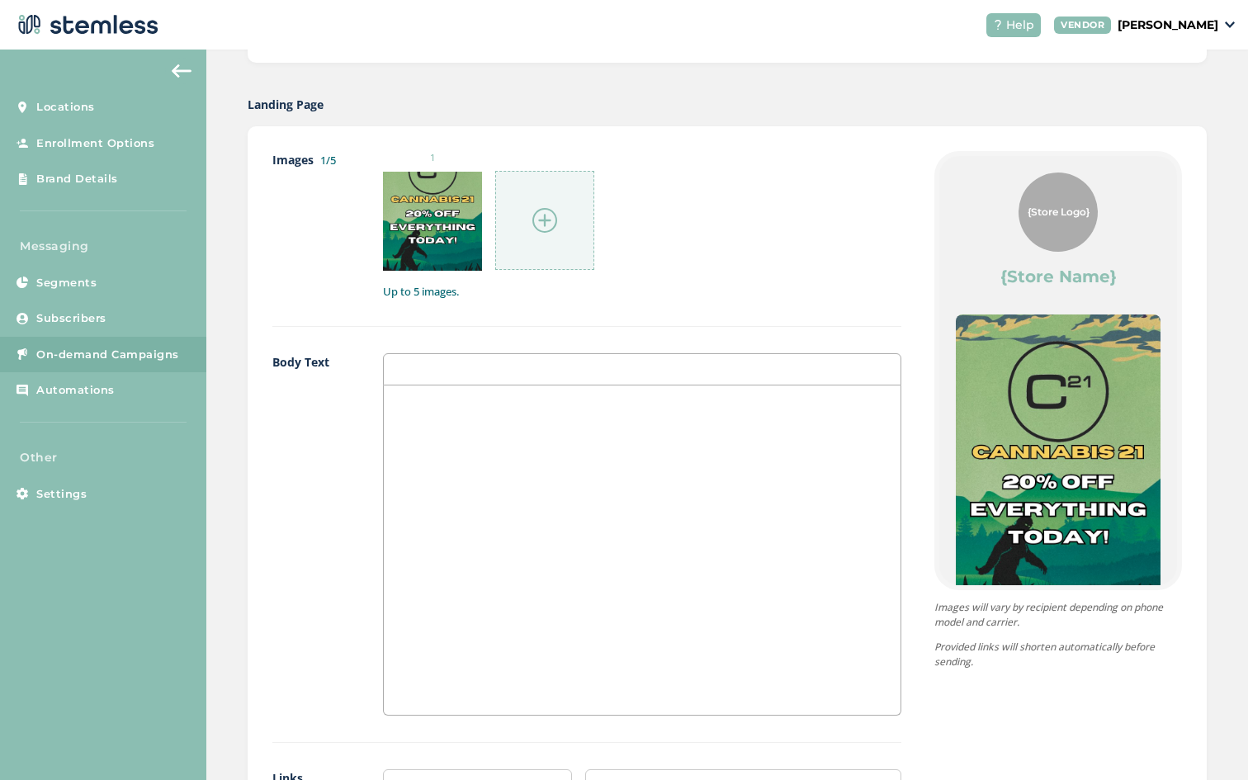
scroll to position [1167, 0]
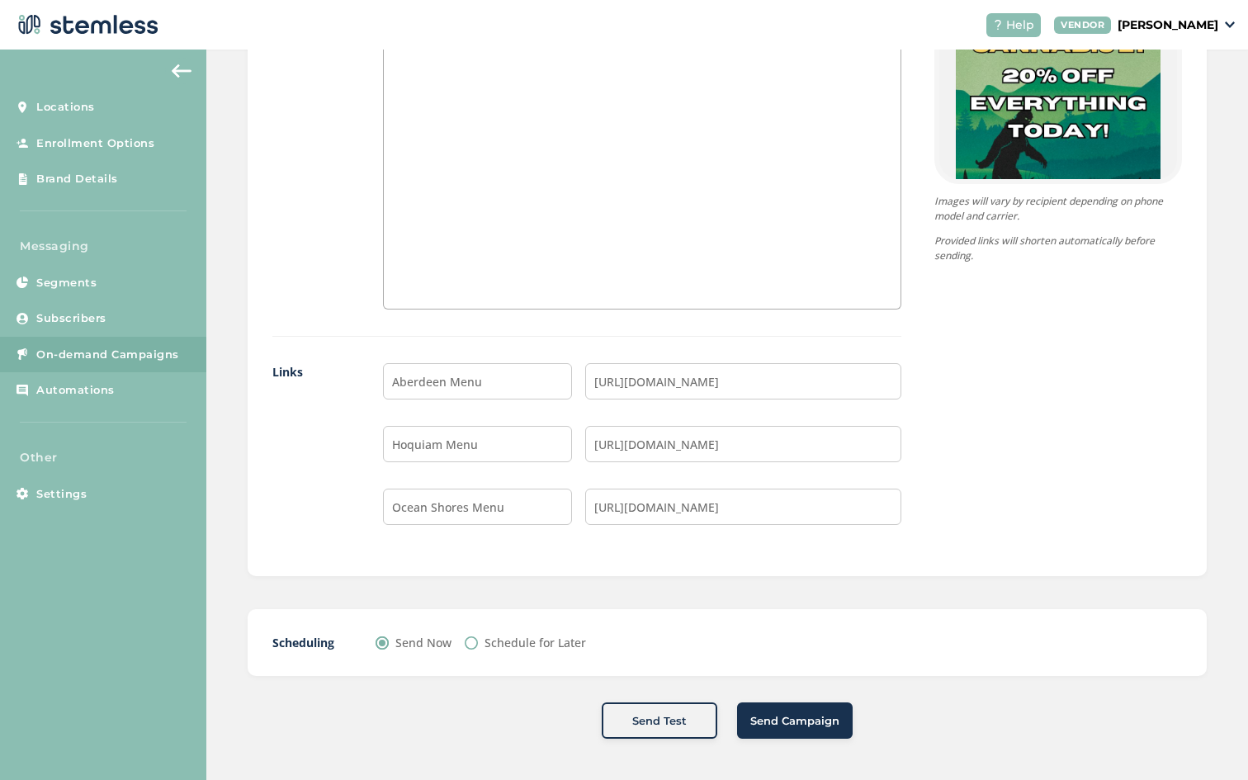
click at [827, 731] on button "Send Campaign" at bounding box center [795, 721] width 116 height 36
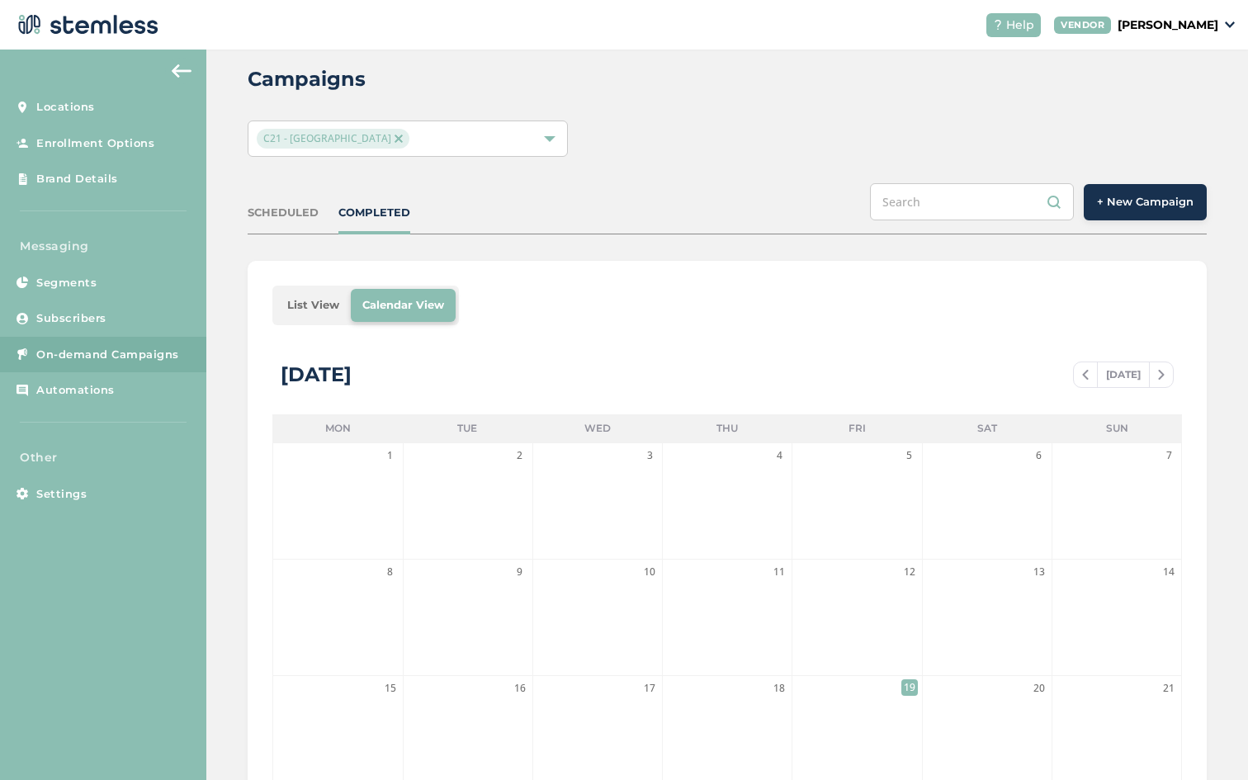
scroll to position [28, 0]
click at [348, 136] on span "C21 - [GEOGRAPHIC_DATA]" at bounding box center [333, 137] width 153 height 20
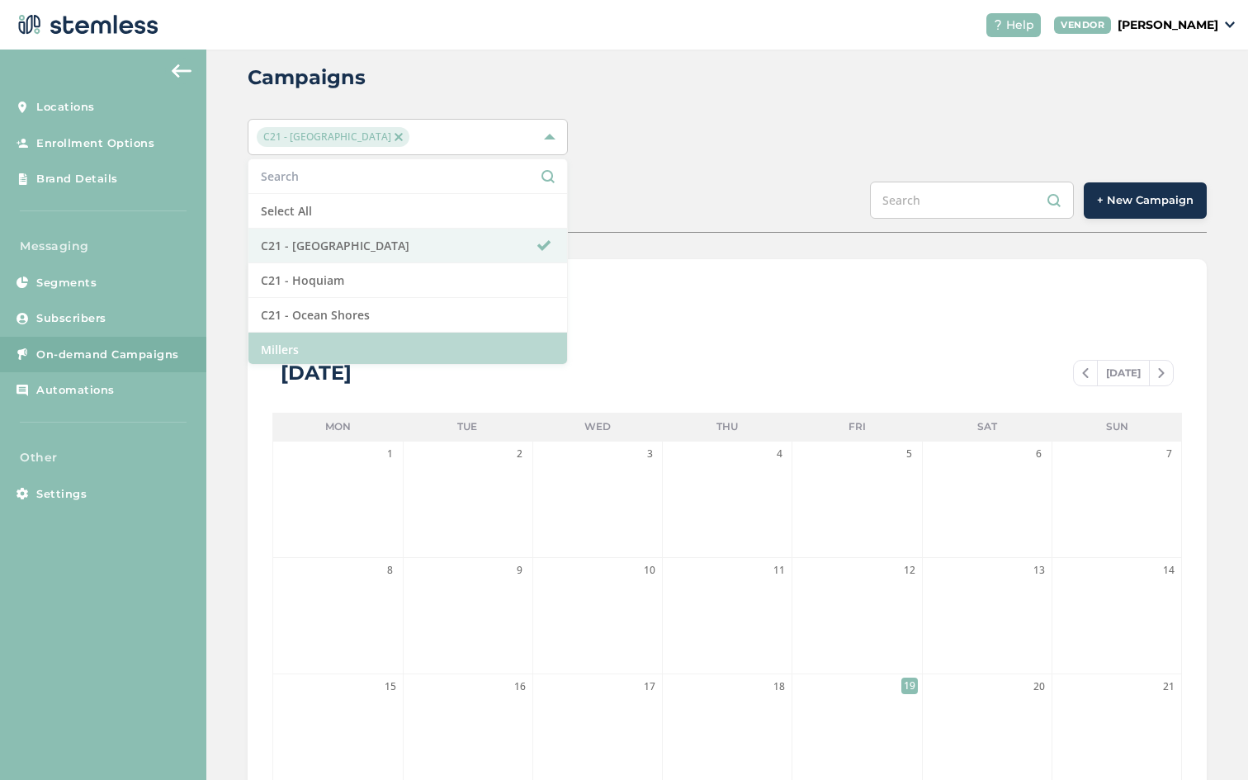
click at [339, 344] on li "Millers" at bounding box center [407, 350] width 318 height 34
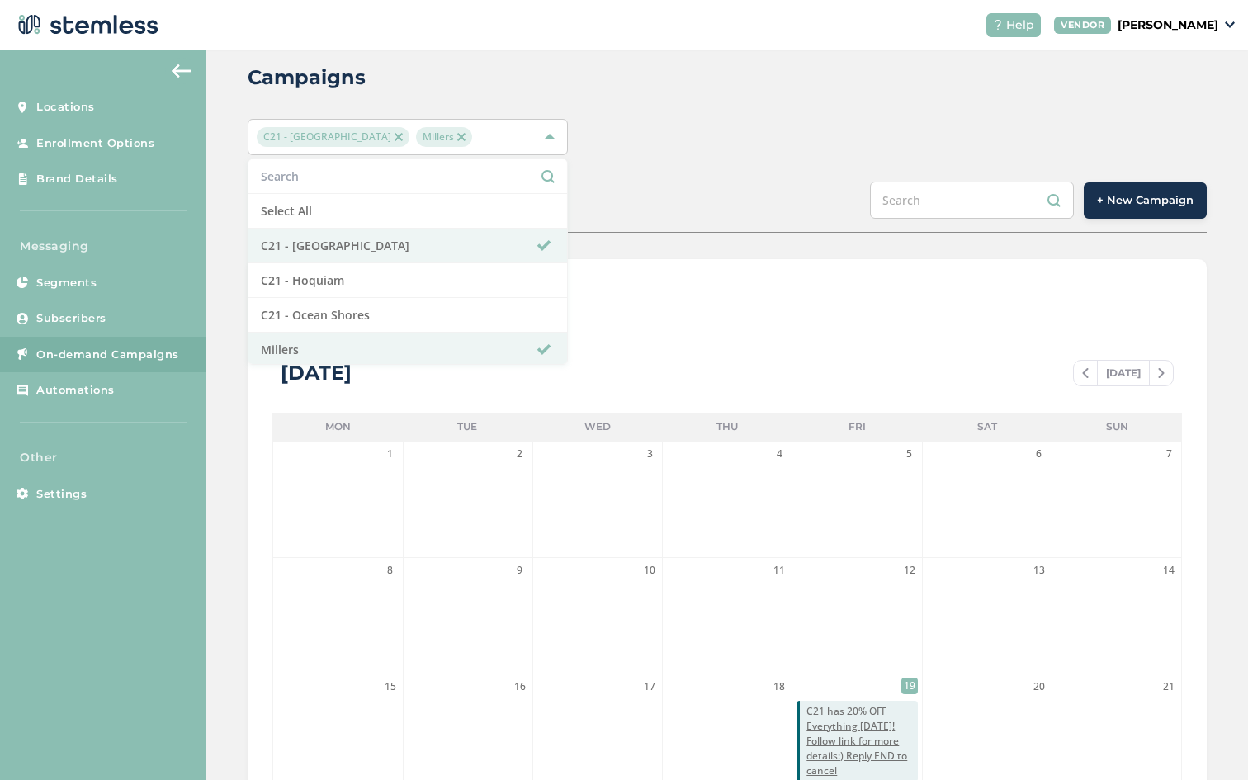
click at [395, 133] on img at bounding box center [399, 137] width 8 height 8
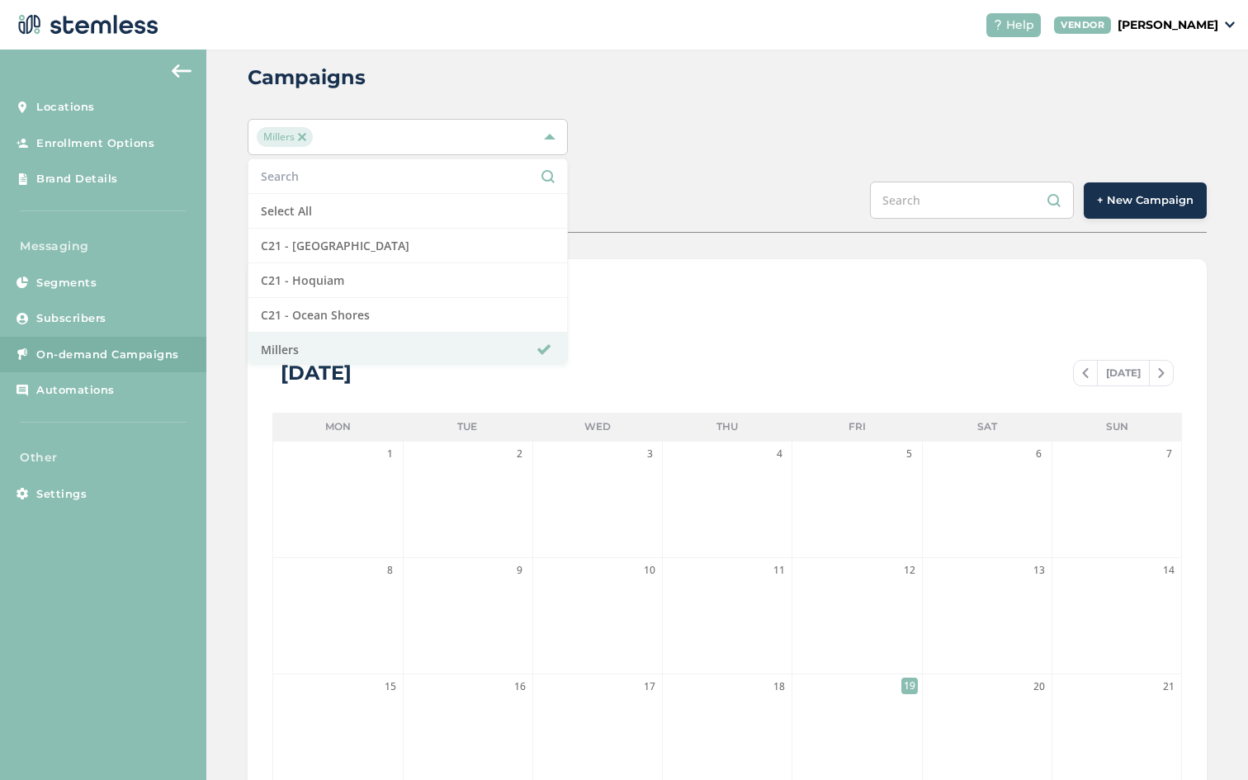
click at [1135, 199] on span "+ New Campaign" at bounding box center [1145, 200] width 97 height 17
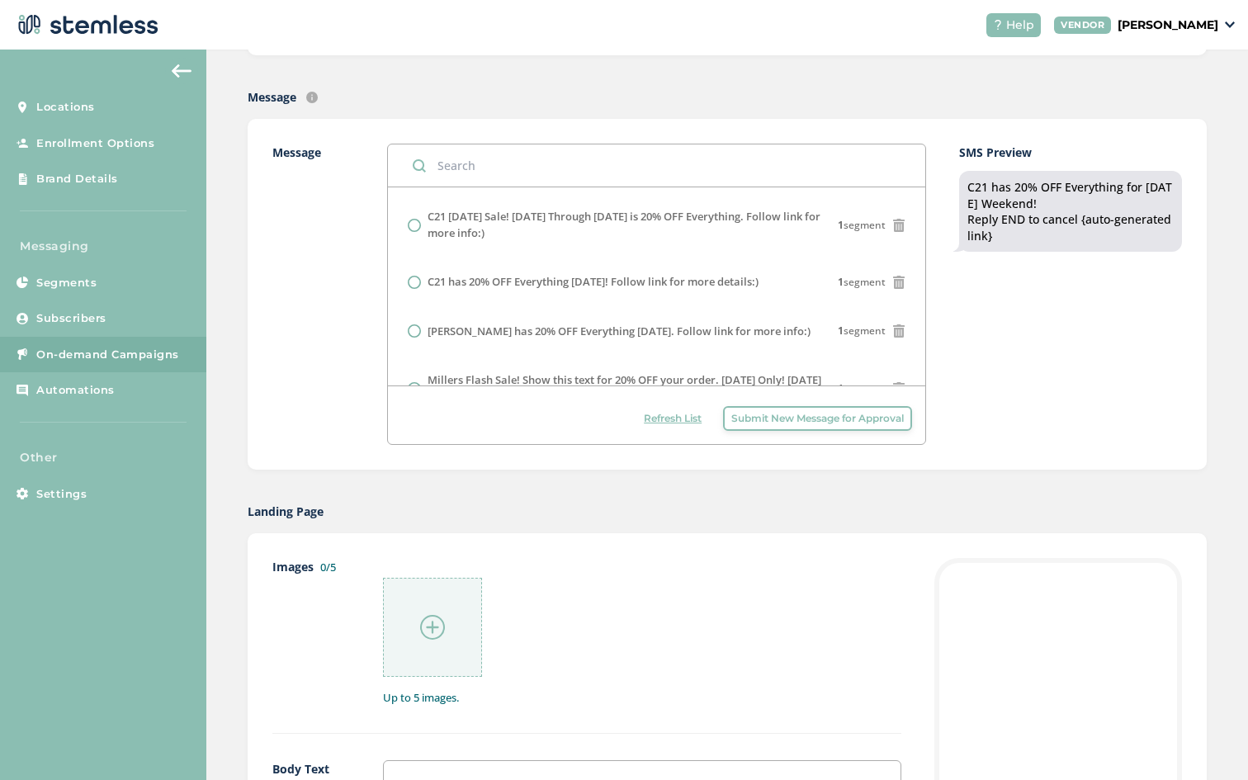
scroll to position [626, 0]
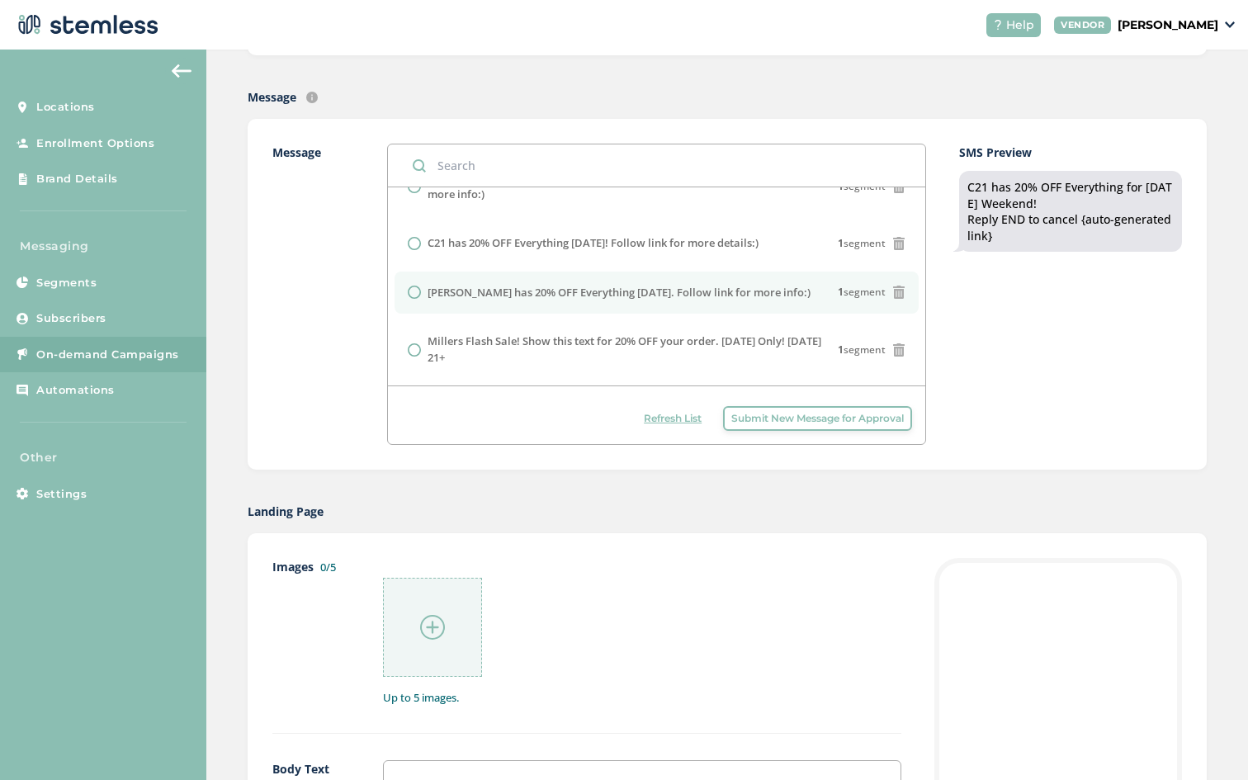
click at [475, 296] on label "[PERSON_NAME] has 20% OFF Everything [DATE]. Follow link for more info:)" at bounding box center [619, 293] width 383 height 17
radio input "false"
radio input "true"
click at [531, 506] on div "Landing Page" at bounding box center [727, 511] width 959 height 17
click at [337, 419] on label "Message" at bounding box center [313, 294] width 82 height 301
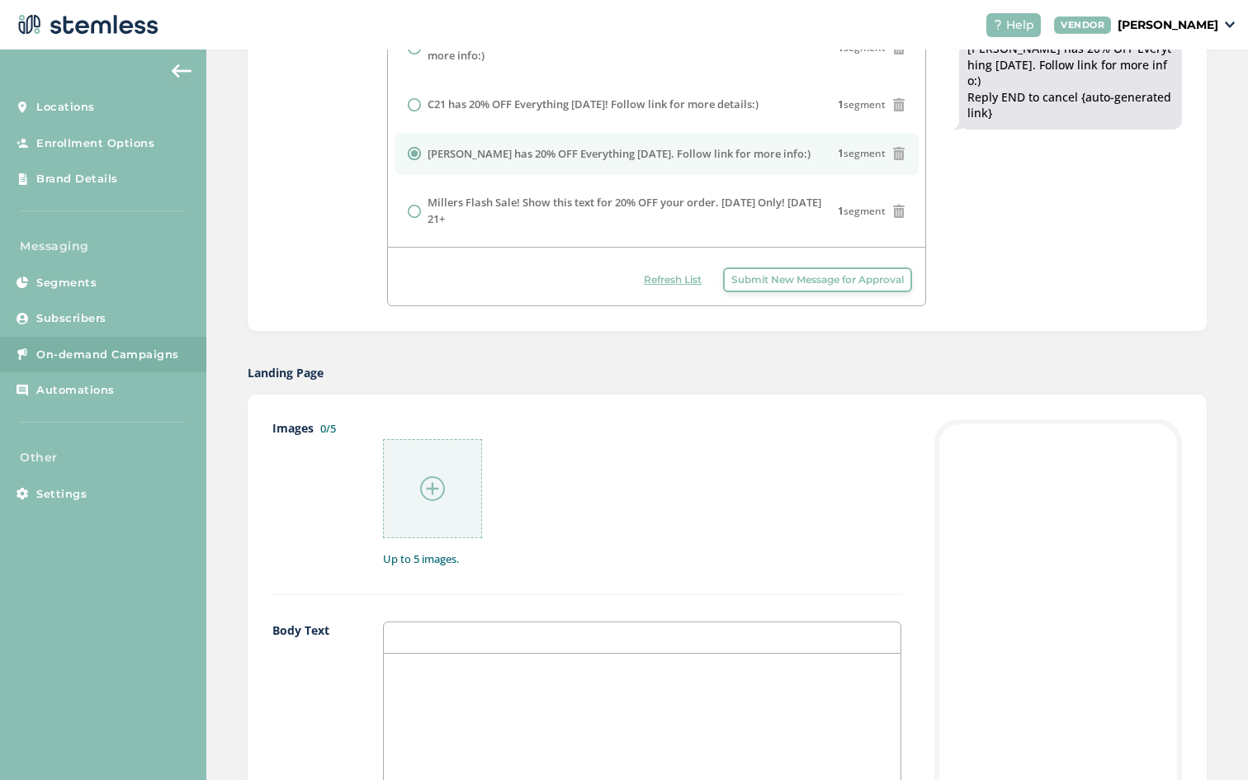
scroll to position [625, 0]
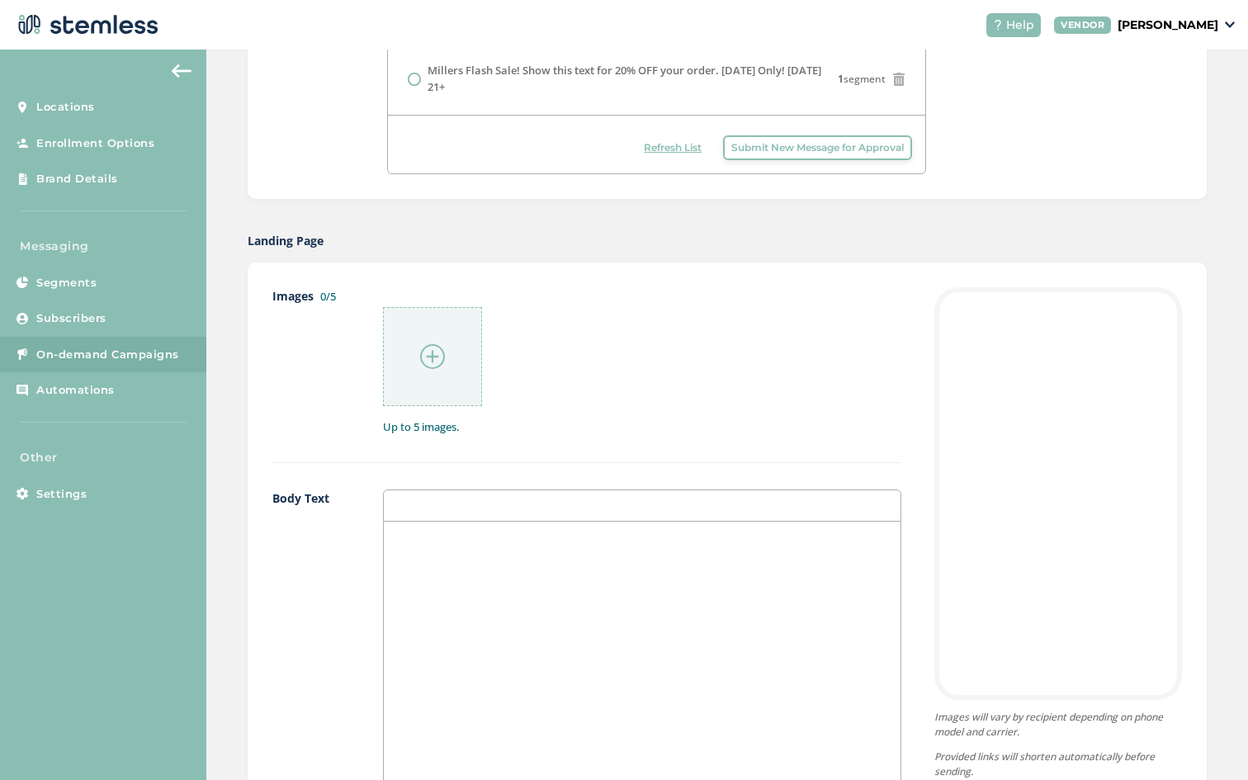
click at [424, 357] on img at bounding box center [432, 356] width 25 height 25
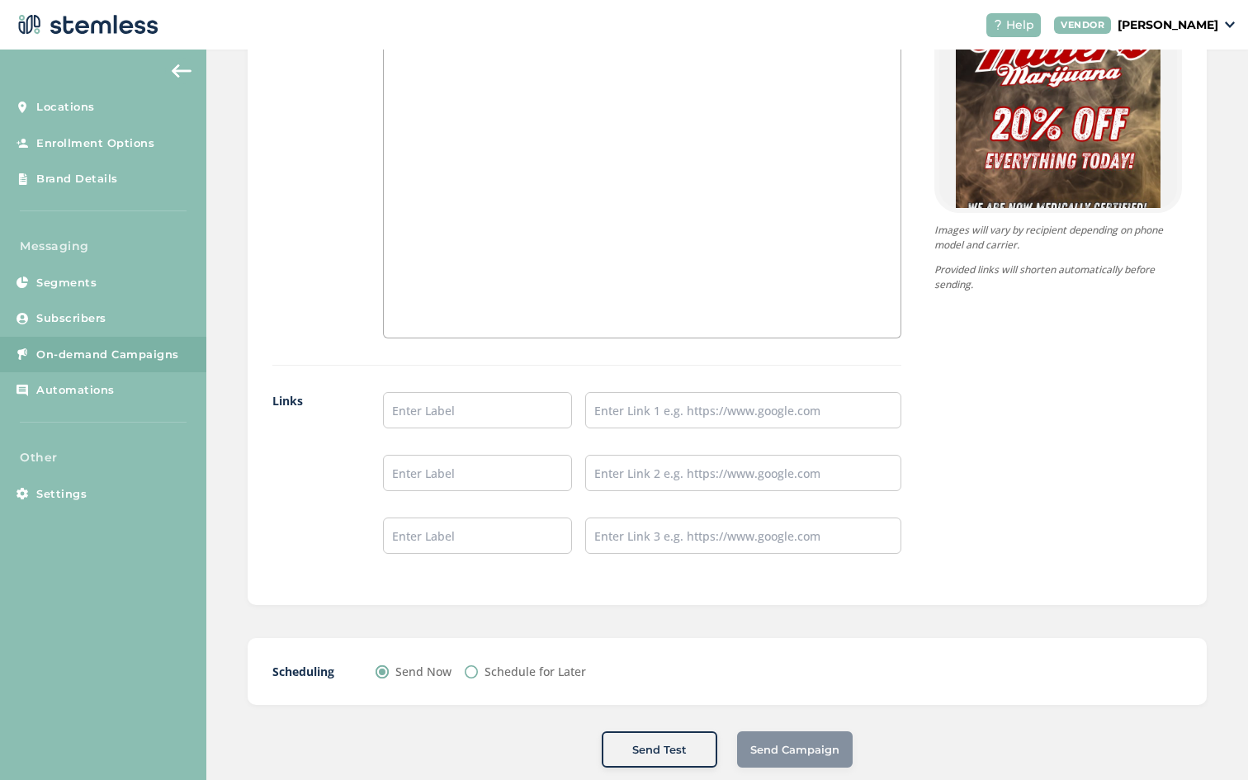
scroll to position [1167, 0]
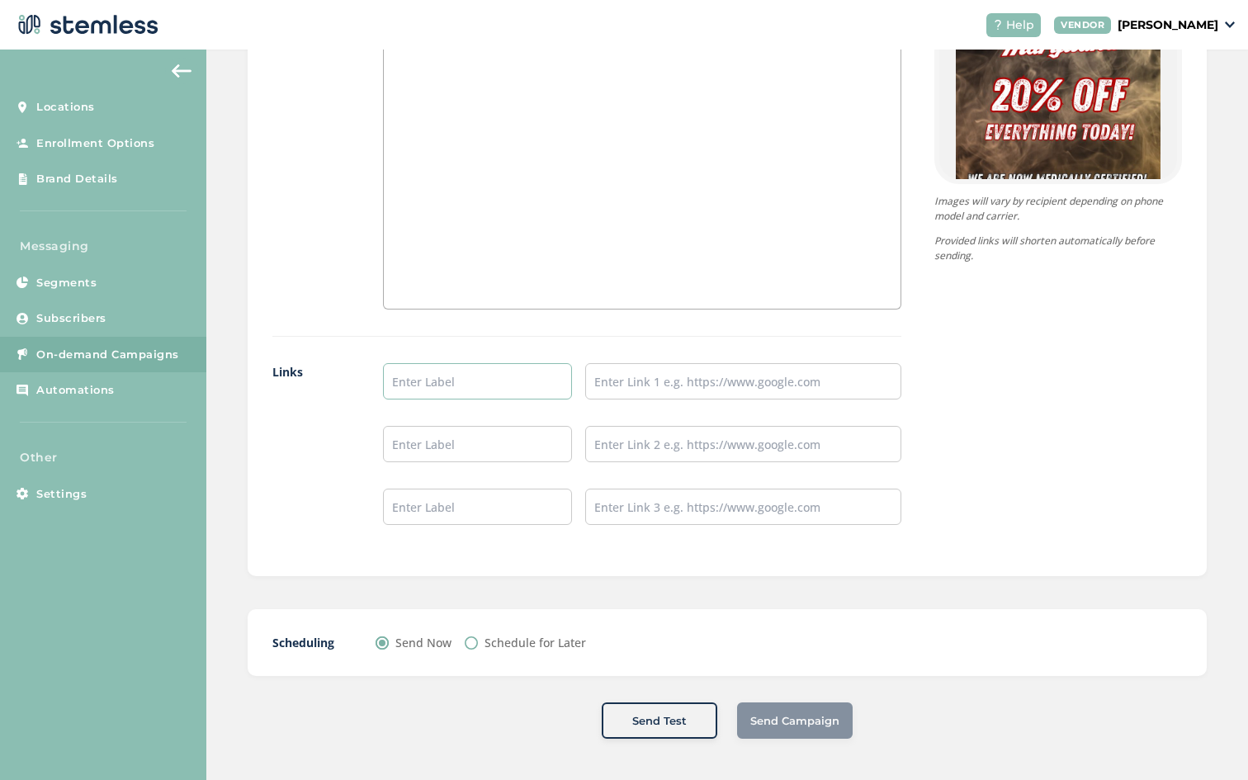
click at [463, 375] on input "text" at bounding box center [478, 381] width 190 height 36
type input "Menu/Pre Order Here"
click at [642, 377] on input "text" at bounding box center [743, 381] width 316 height 36
type input "[URL][DOMAIN_NAME]"
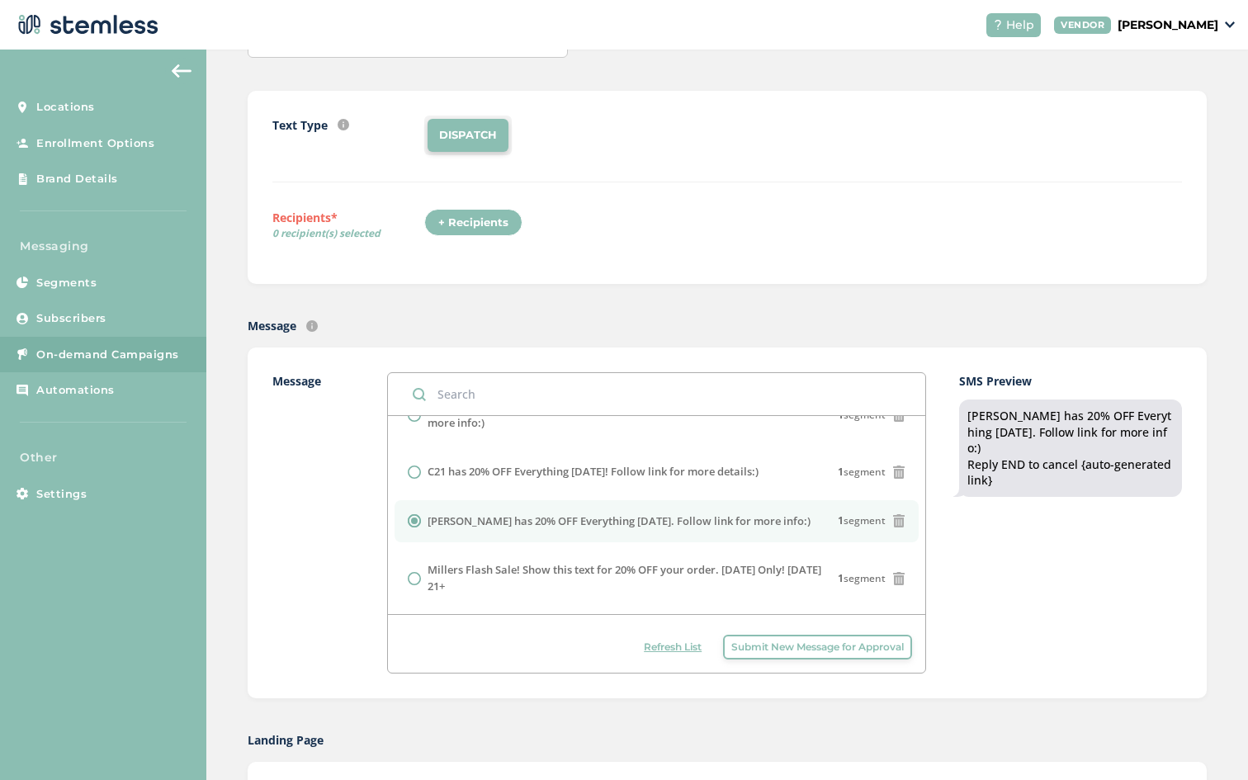
scroll to position [0, 0]
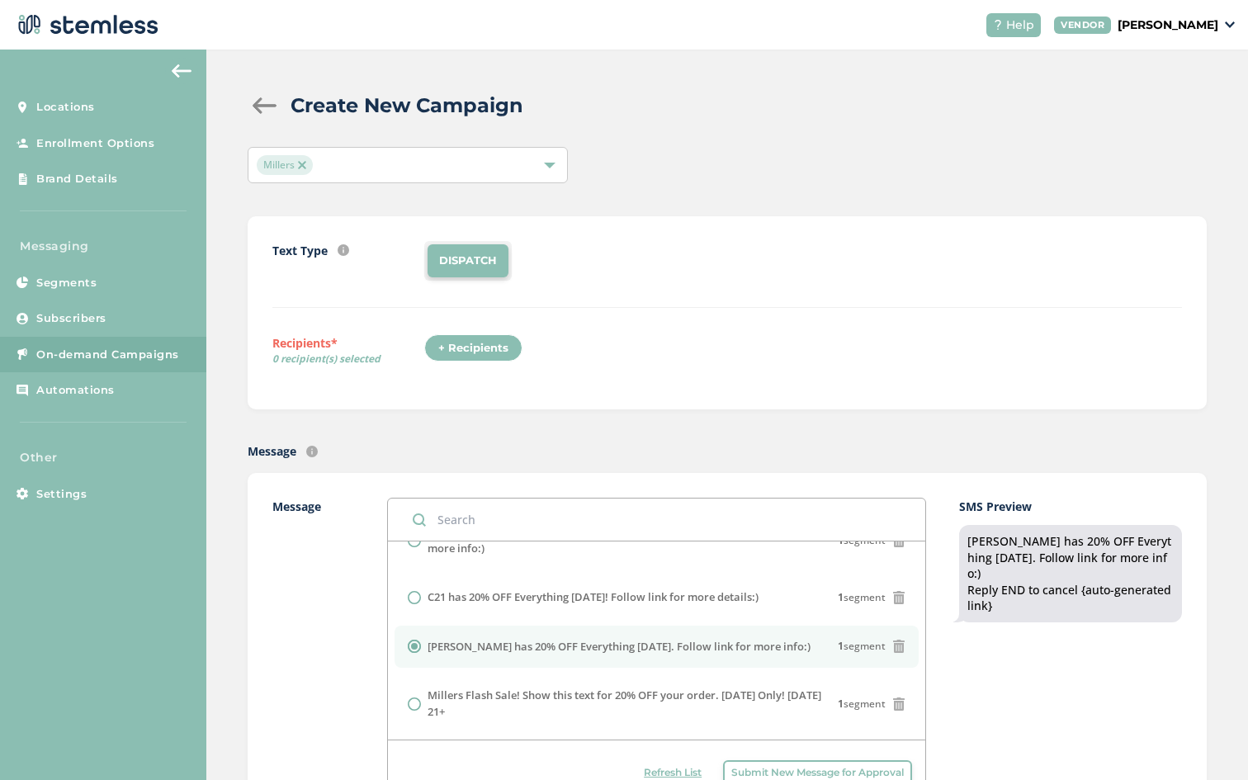
click at [500, 346] on div "+ Recipients" at bounding box center [473, 348] width 98 height 28
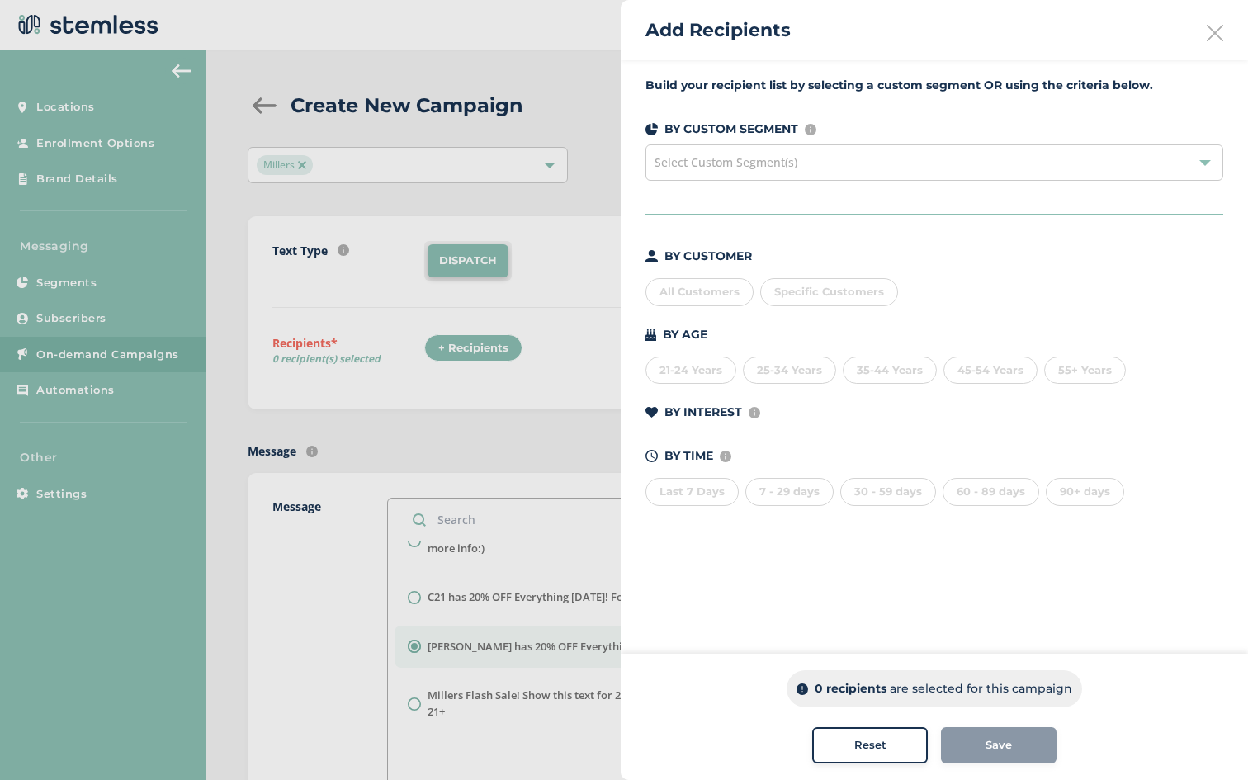
click at [696, 292] on div "All Customers" at bounding box center [700, 292] width 108 height 28
click at [995, 743] on span "Save" at bounding box center [999, 745] width 26 height 17
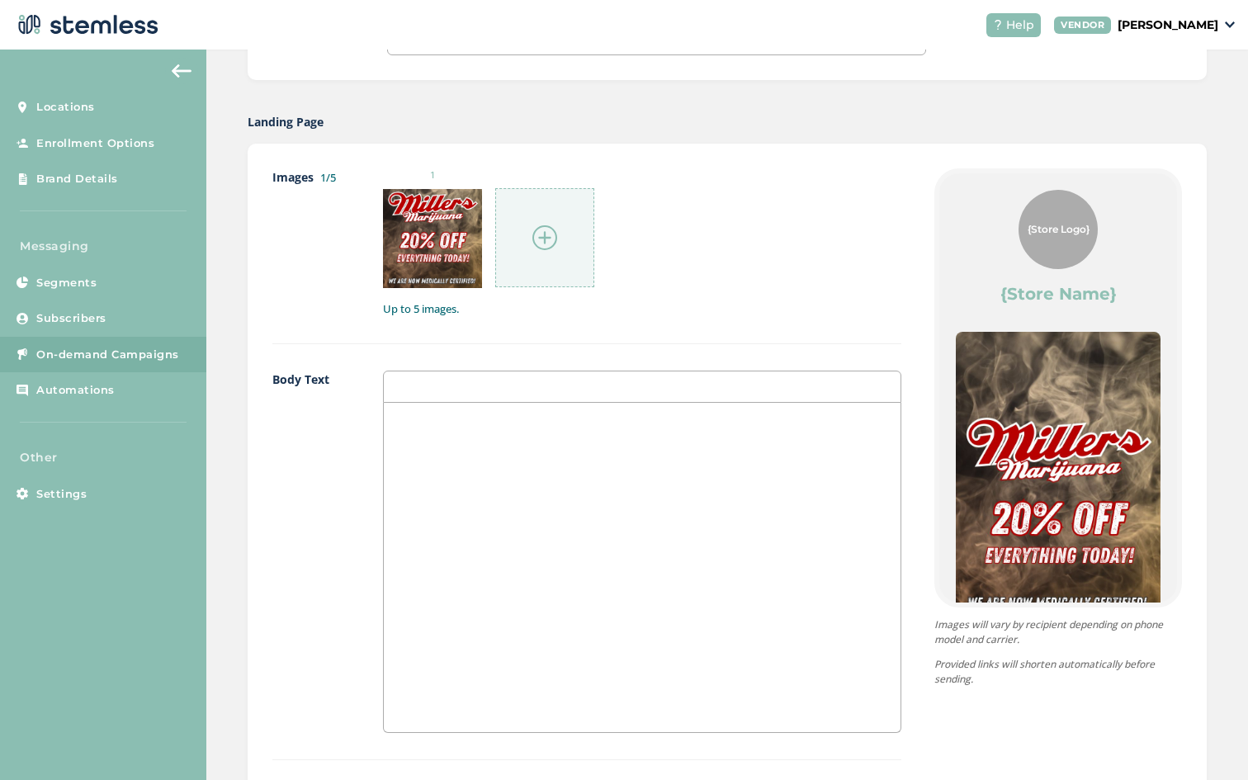
scroll to position [1167, 0]
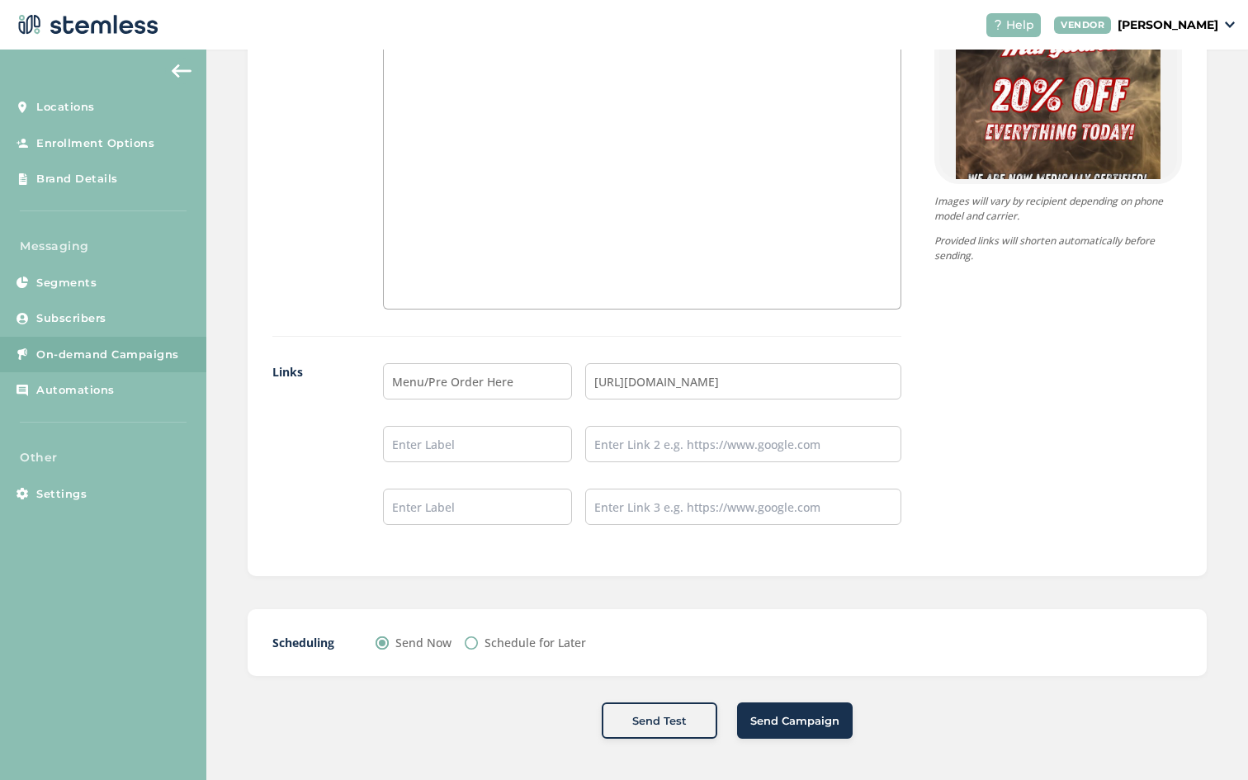
click at [807, 717] on span "Send Campaign" at bounding box center [794, 721] width 89 height 17
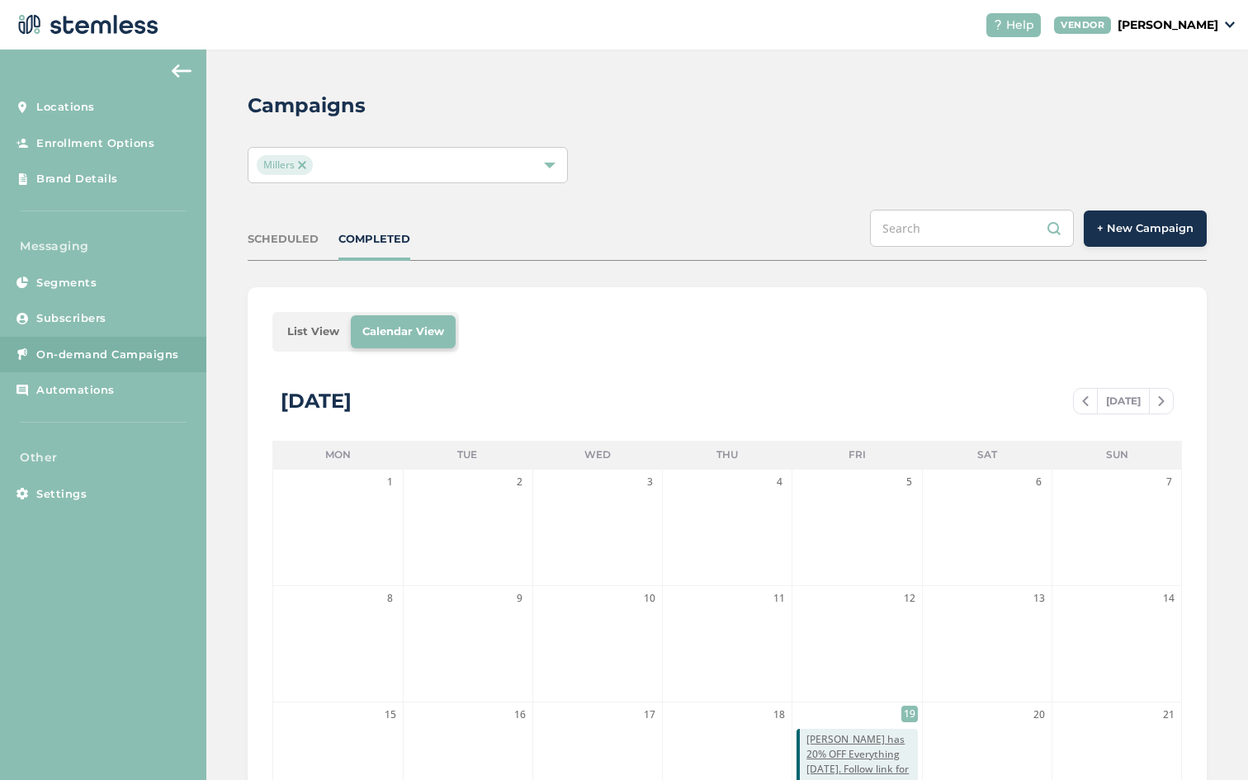
click at [369, 157] on div "Millers" at bounding box center [399, 165] width 285 height 20
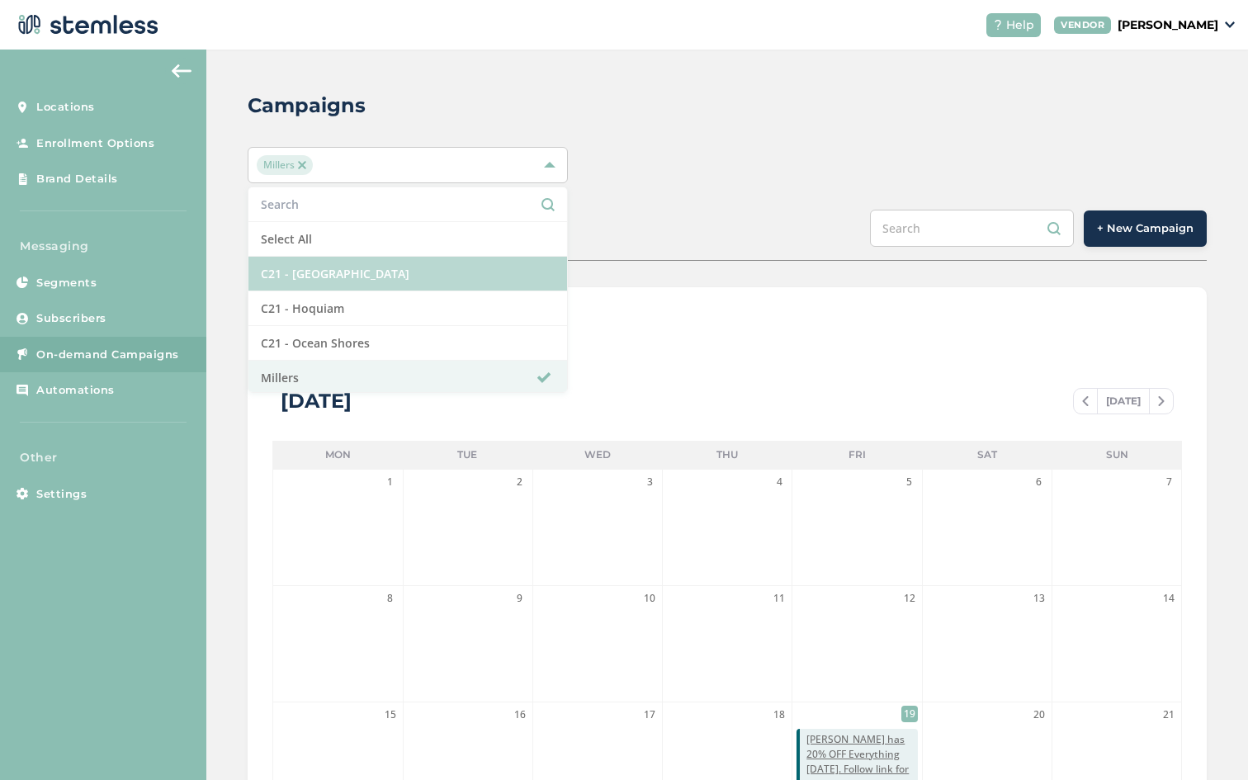
click at [357, 266] on li "C21 - [GEOGRAPHIC_DATA]" at bounding box center [407, 274] width 318 height 35
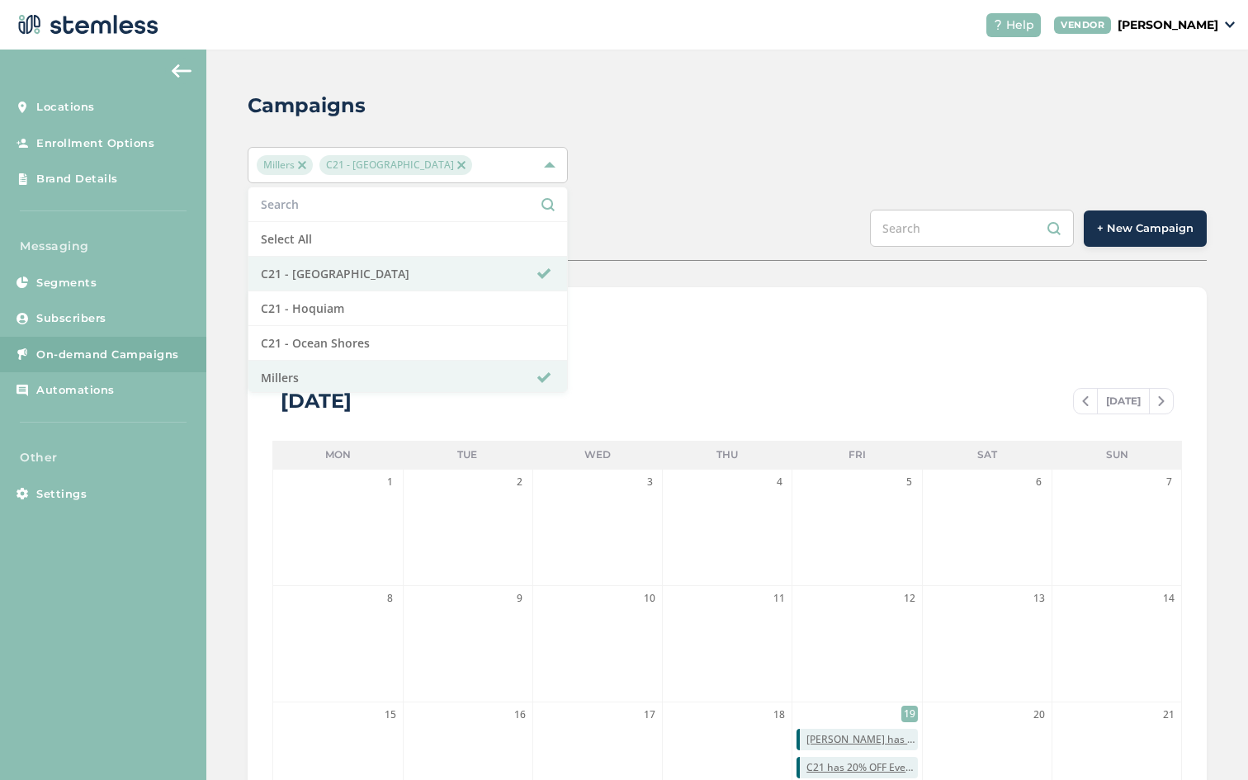
click at [773, 148] on div "Millers C21 - [GEOGRAPHIC_DATA] Select All C21 - [GEOGRAPHIC_DATA] C21 - Hoquia…" at bounding box center [727, 165] width 959 height 36
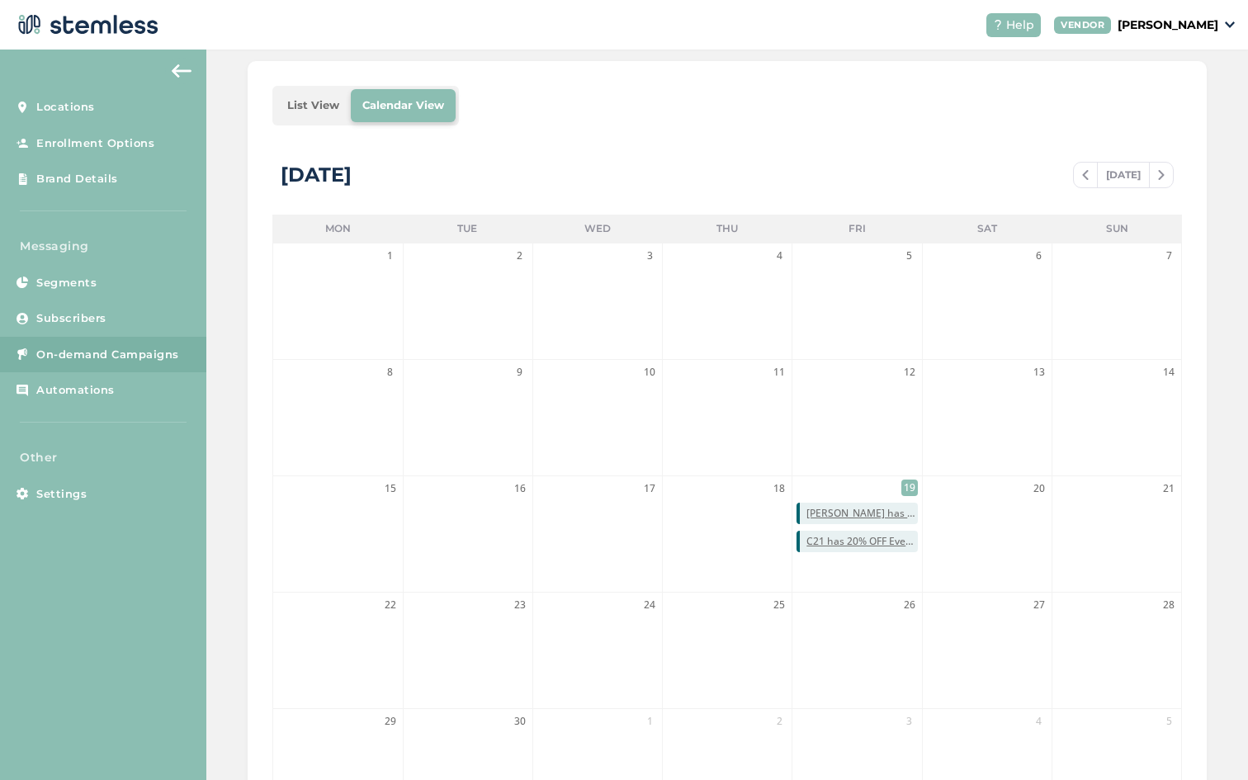
scroll to position [227, 0]
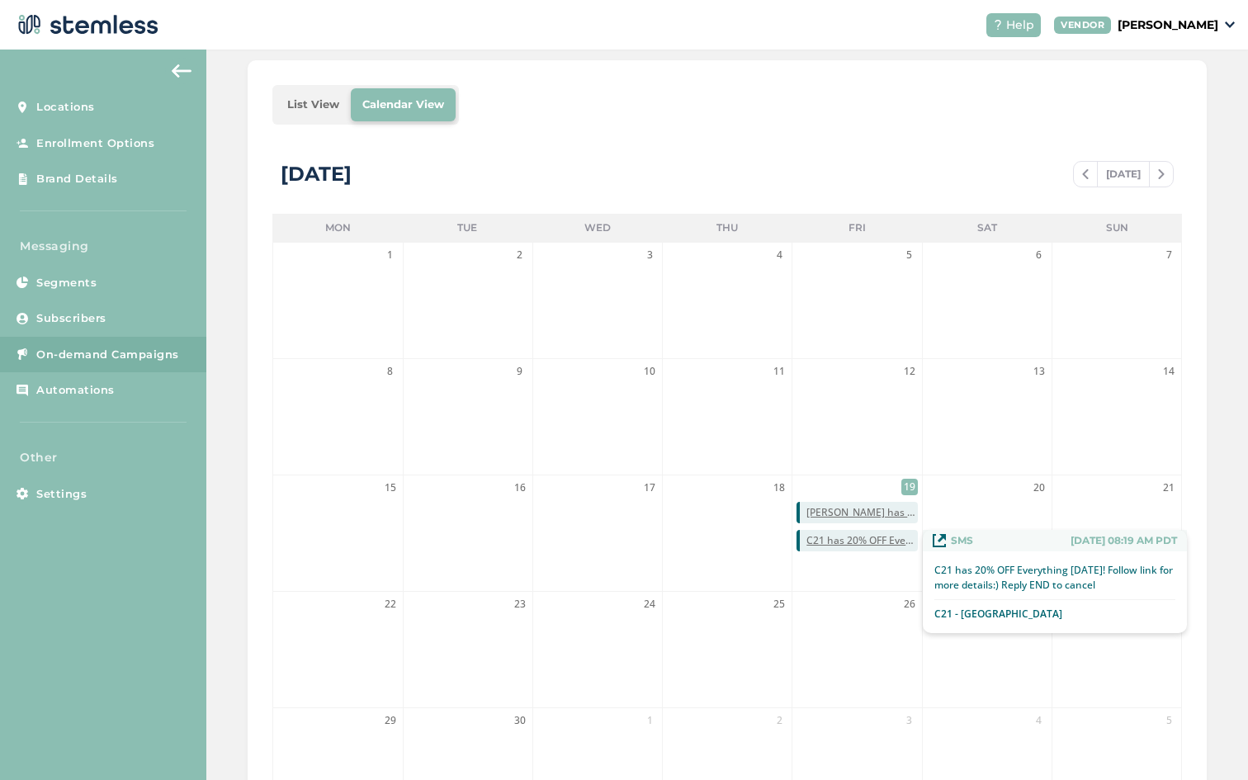
click at [855, 542] on span "C21 has 20% OFF Everything [DATE]! Follow link for more details:) Reply END to …" at bounding box center [862, 540] width 111 height 15
